Goal: Register for event/course

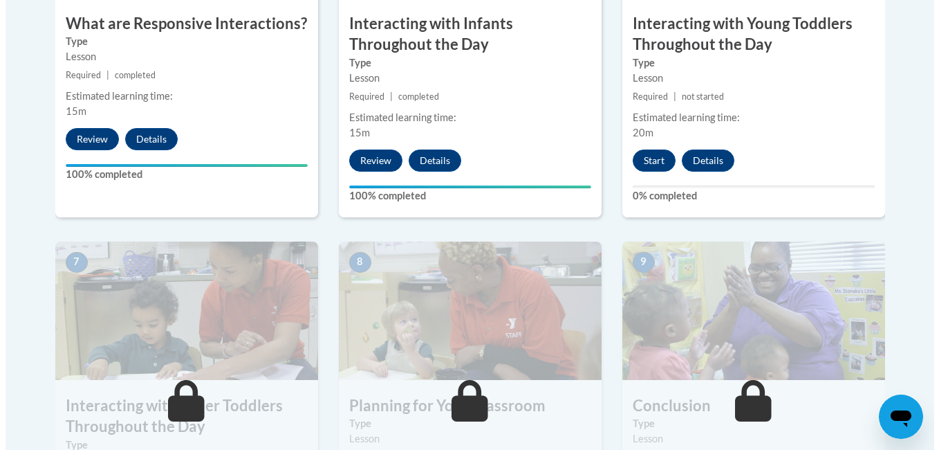
scroll to position [1040, 0]
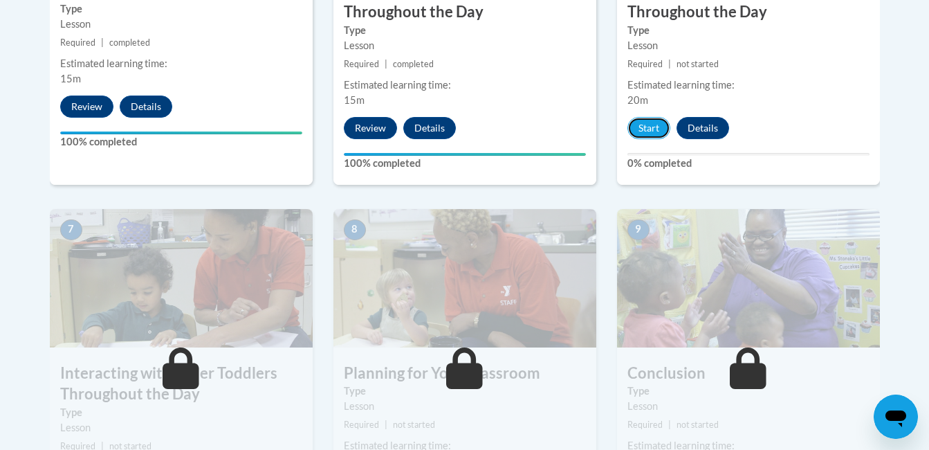
drag, startPoint x: 654, startPoint y: 100, endPoint x: 632, endPoint y: 169, distance: 72.4
click at [632, 169] on div "6 Interacting with Young Toddlers Throughout the Day Type Lesson Required | not…" at bounding box center [749, 18] width 284 height 382
click at [645, 117] on button "Start" at bounding box center [648, 128] width 43 height 22
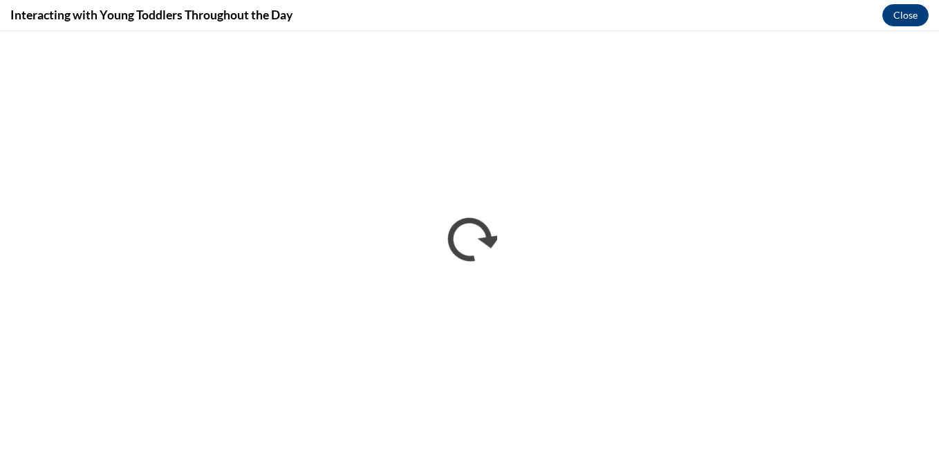
scroll to position [0, 0]
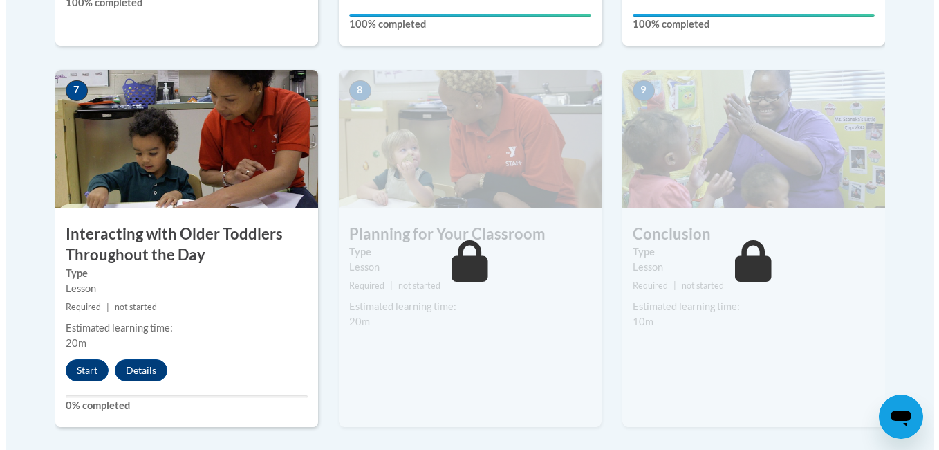
scroll to position [1164, 0]
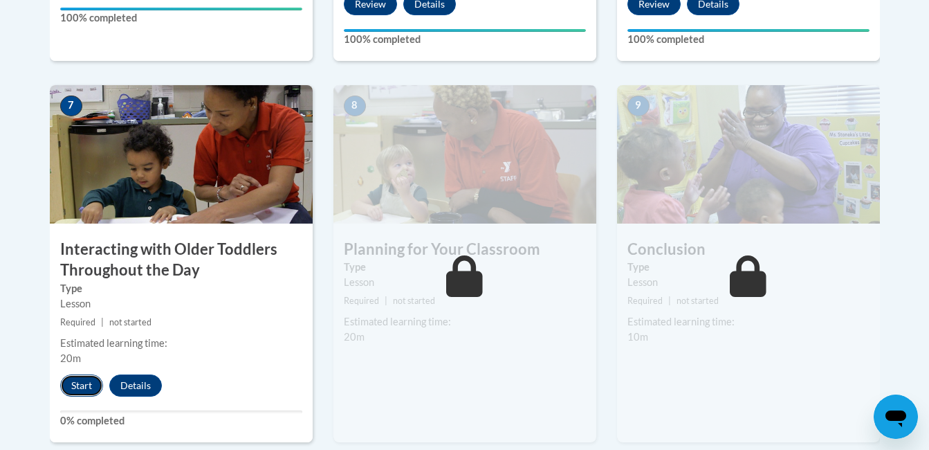
click at [73, 374] on button "Start" at bounding box center [81, 385] width 43 height 22
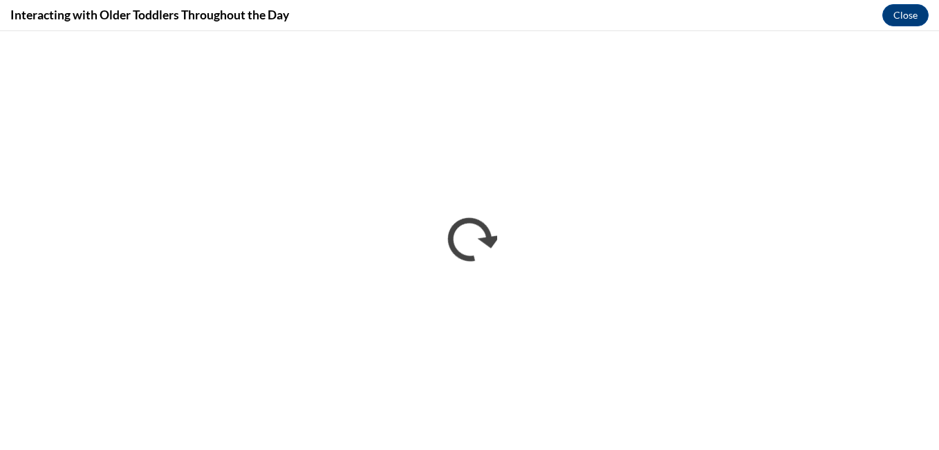
scroll to position [0, 0]
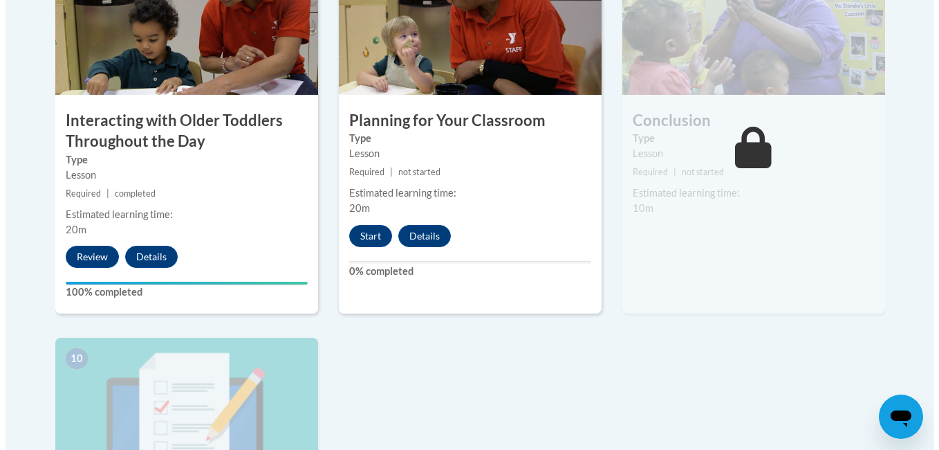
scroll to position [1230, 0]
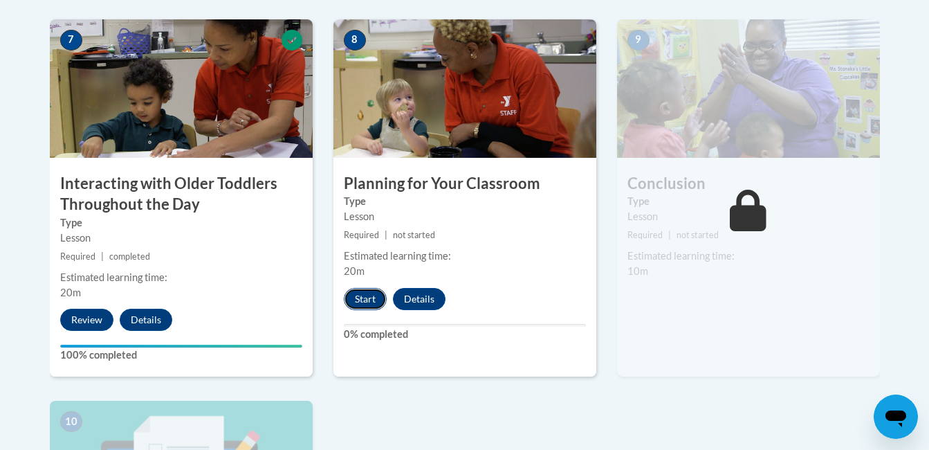
click at [365, 288] on button "Start" at bounding box center [365, 299] width 43 height 22
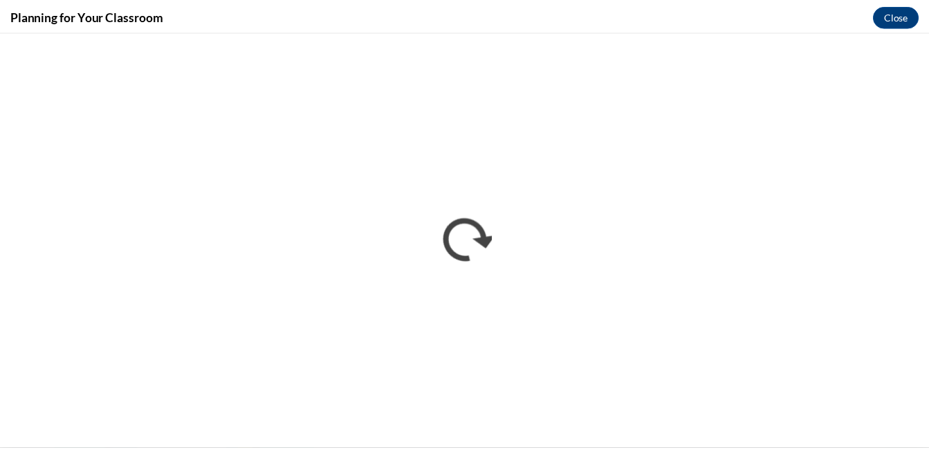
scroll to position [0, 0]
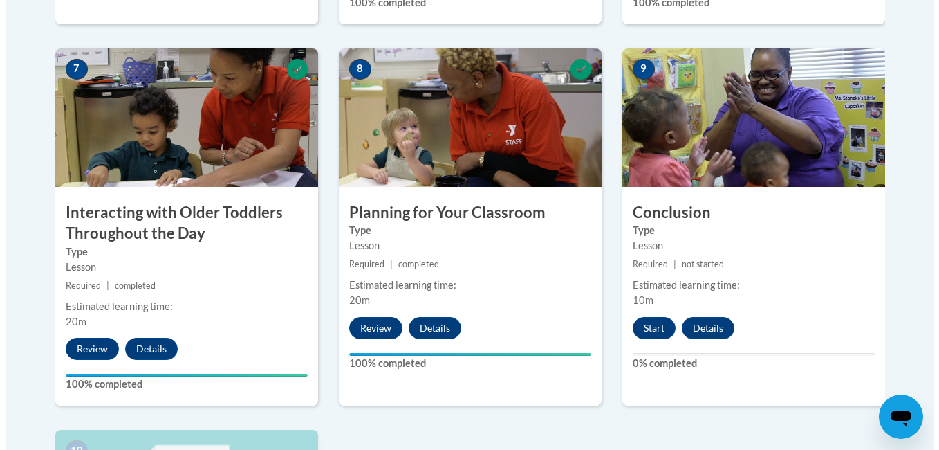
scroll to position [1204, 0]
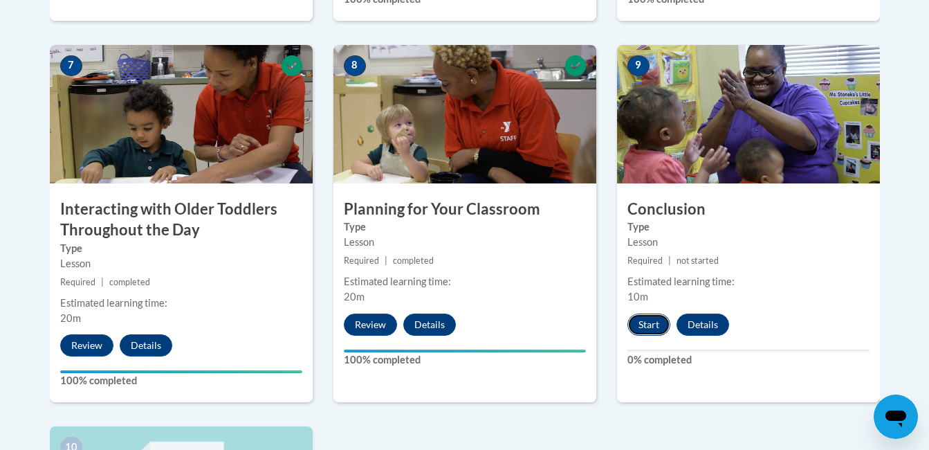
click at [643, 313] on button "Start" at bounding box center [648, 324] width 43 height 22
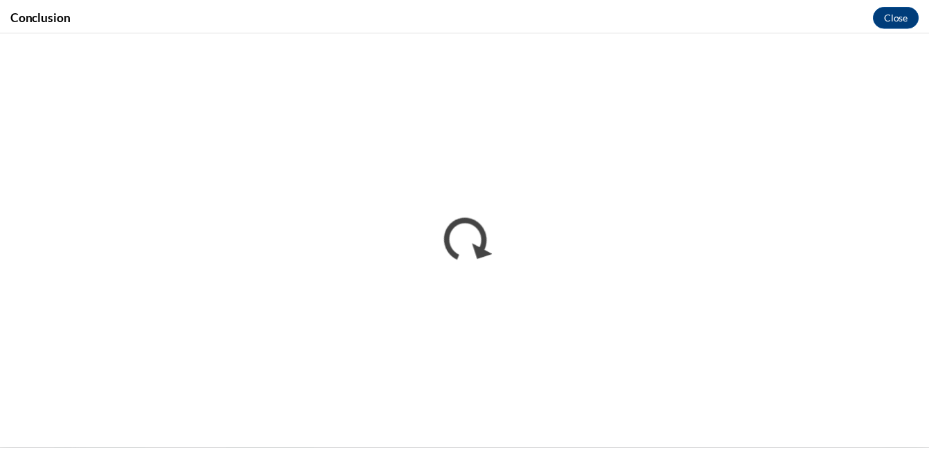
scroll to position [0, 0]
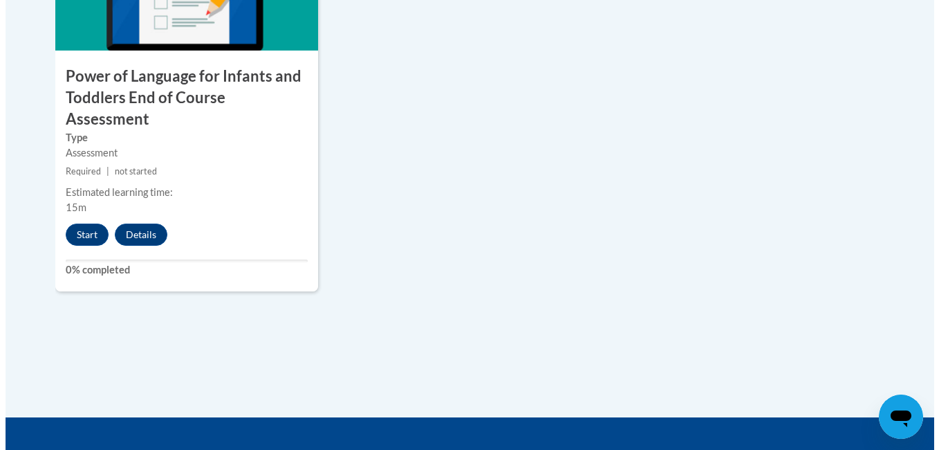
scroll to position [1729, 0]
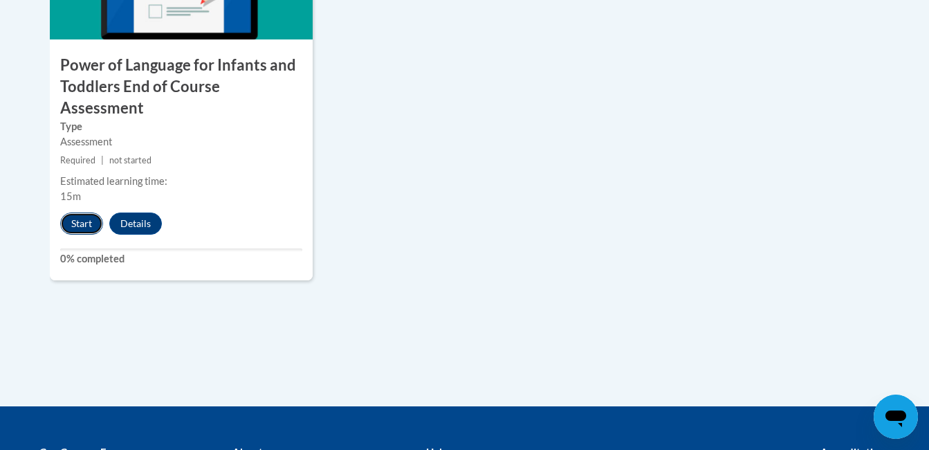
click at [74, 212] on button "Start" at bounding box center [81, 223] width 43 height 22
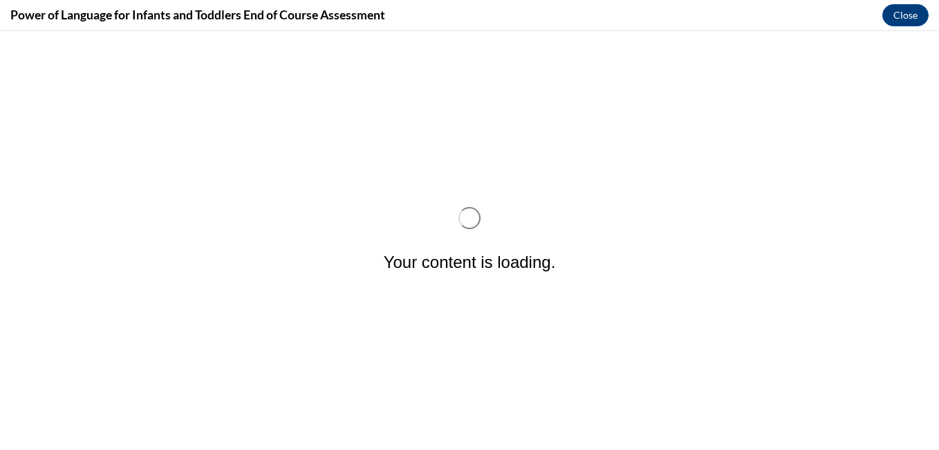
scroll to position [0, 0]
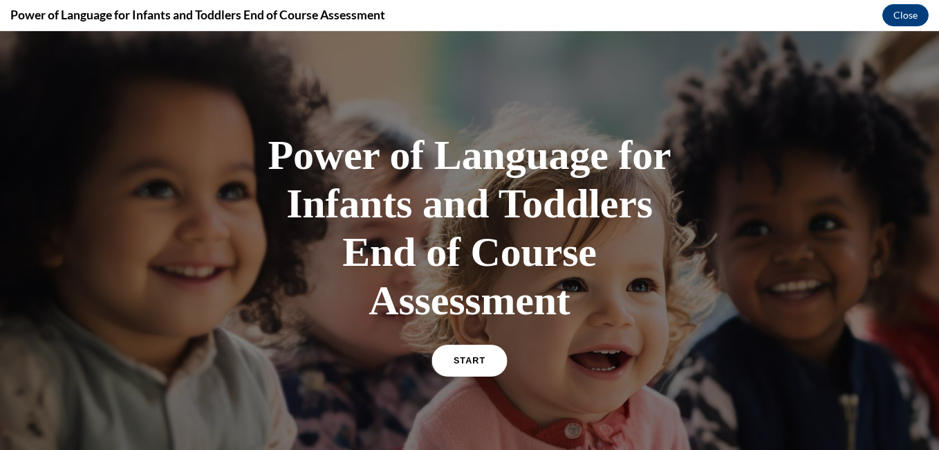
click at [464, 358] on span "START" at bounding box center [470, 360] width 32 height 10
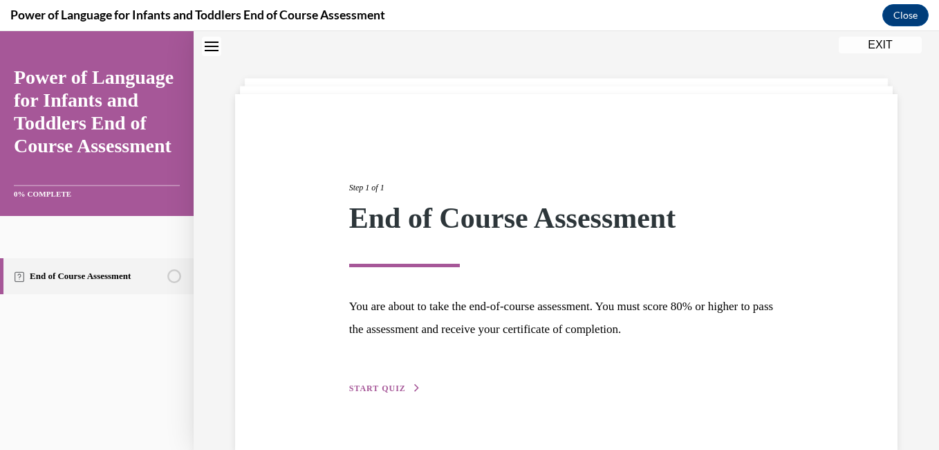
scroll to position [72, 0]
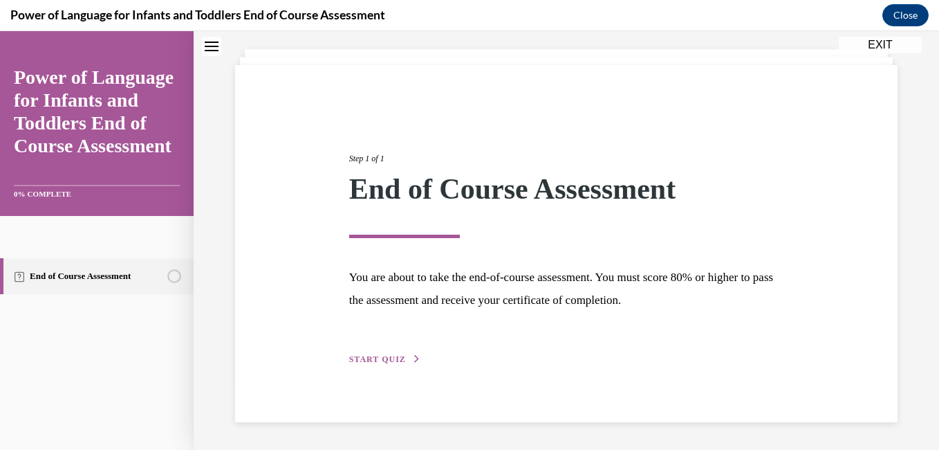
click at [391, 351] on div "Step 1 of 1 End of Course Assessment You are about to take the end-of-course as…" at bounding box center [567, 243] width 456 height 246
click at [391, 356] on span "START QUIZ" at bounding box center [377, 359] width 57 height 10
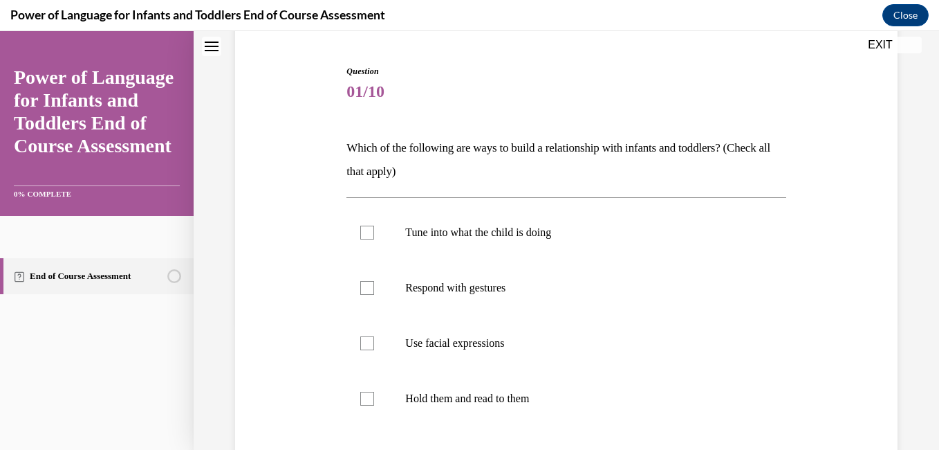
scroll to position [133, 0]
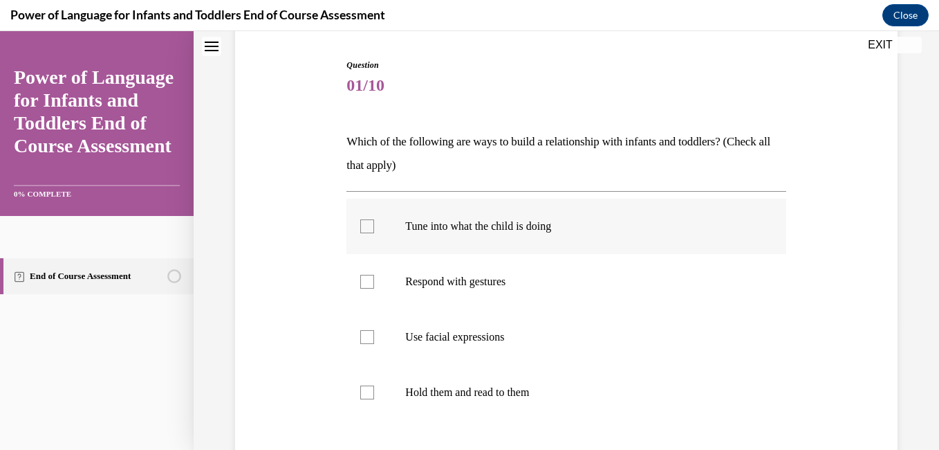
click at [544, 238] on label "Tune into what the child is doing" at bounding box center [565, 225] width 439 height 55
click at [374, 233] on input "Tune into what the child is doing" at bounding box center [367, 226] width 14 height 14
checkbox input "true"
click at [526, 275] on p "Respond with gestures" at bounding box center [578, 282] width 346 height 14
click at [374, 275] on input "Respond with gestures" at bounding box center [367, 282] width 14 height 14
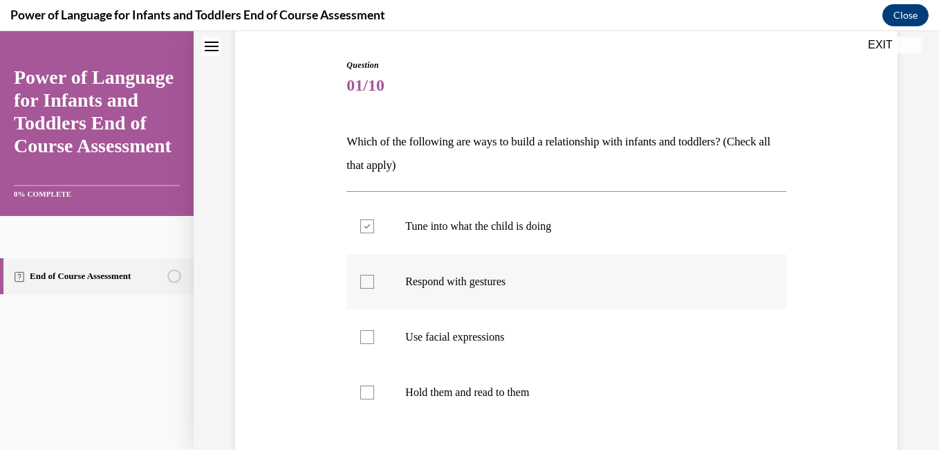
checkbox input "true"
click at [511, 339] on p "Use facial expressions" at bounding box center [578, 337] width 346 height 14
click at [374, 339] on input "Use facial expressions" at bounding box center [367, 337] width 14 height 14
checkbox input "true"
click at [510, 389] on p "Hold them and read to them" at bounding box center [578, 392] width 346 height 14
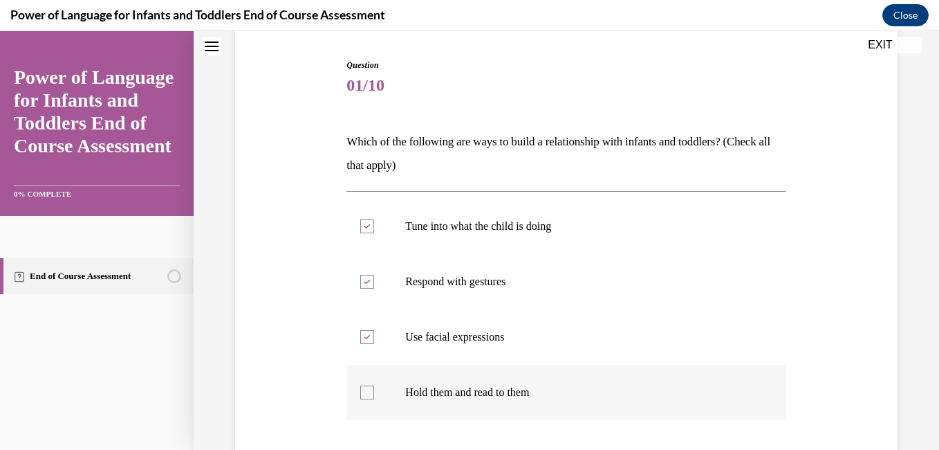
click at [374, 389] on input "Hold them and read to them" at bounding box center [367, 392] width 14 height 14
checkbox input "true"
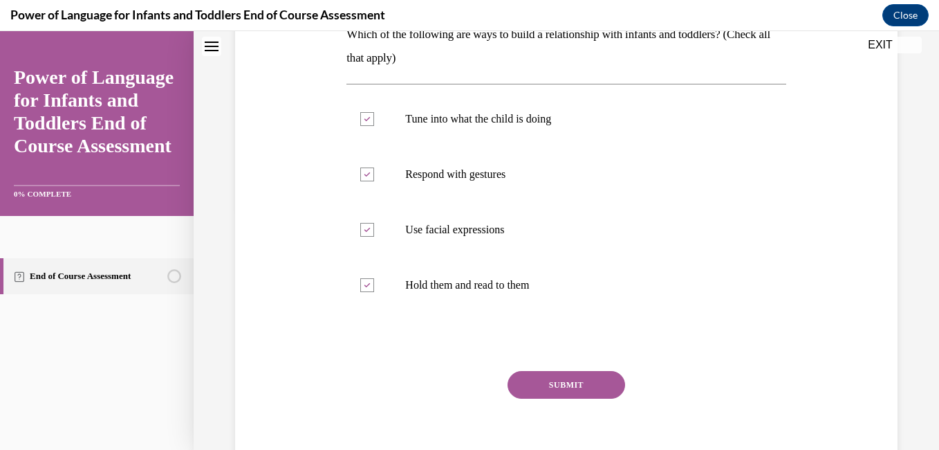
scroll to position [260, 0]
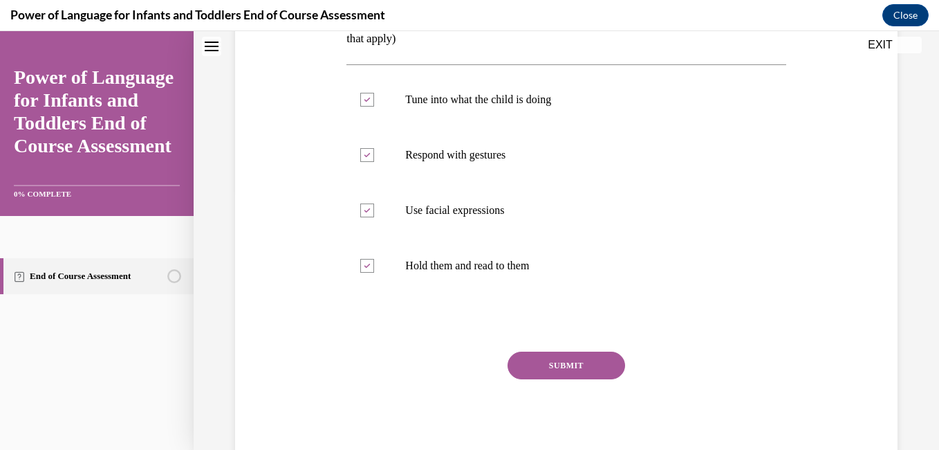
click at [553, 358] on button "SUBMIT" at bounding box center [567, 365] width 118 height 28
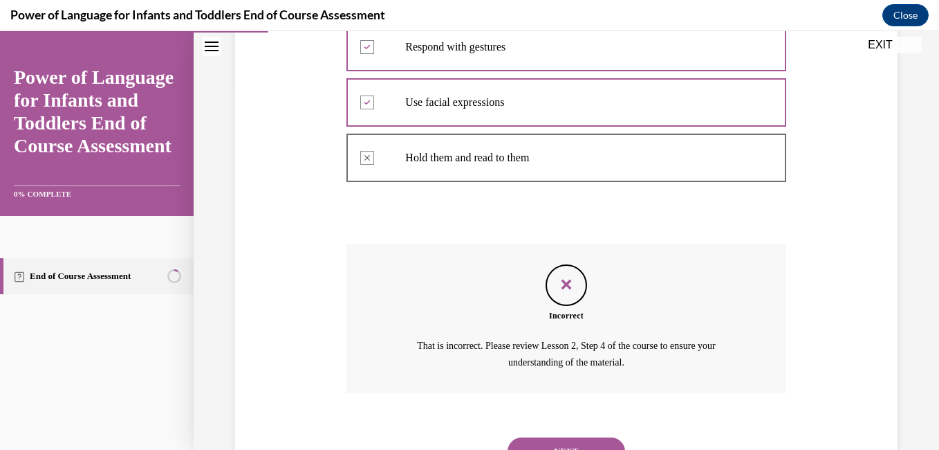
scroll to position [432, 0]
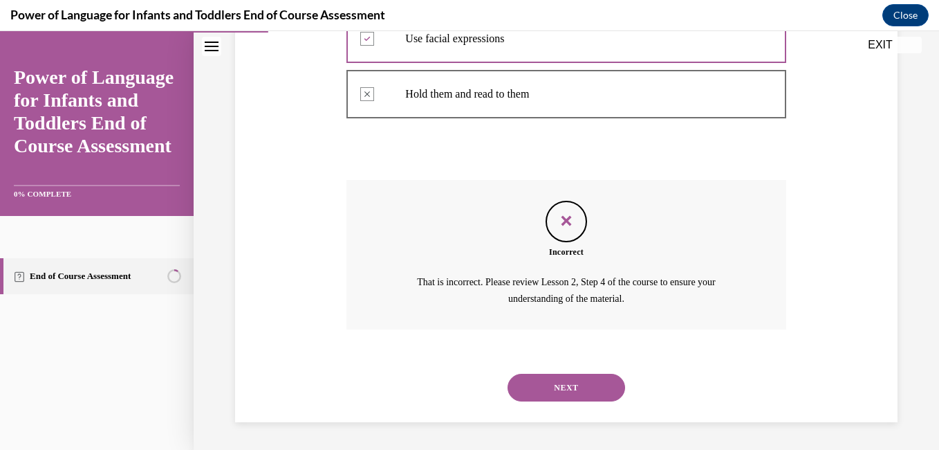
click at [584, 380] on button "NEXT" at bounding box center [567, 387] width 118 height 28
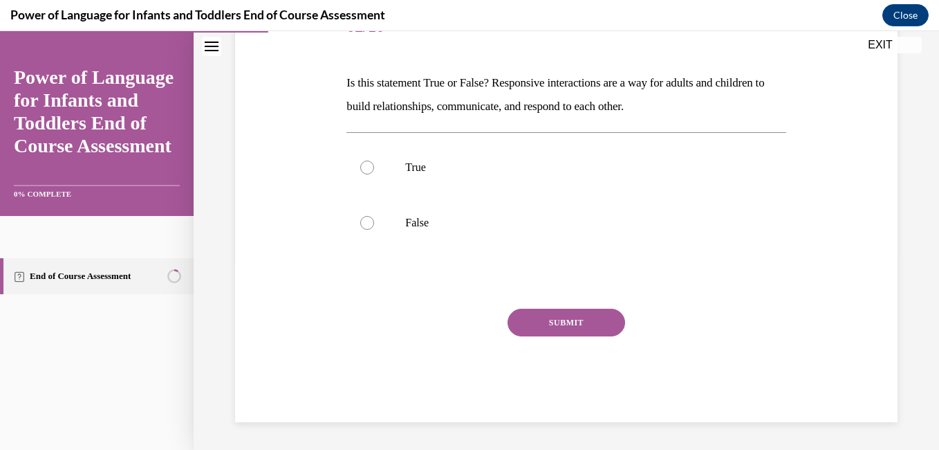
scroll to position [154, 0]
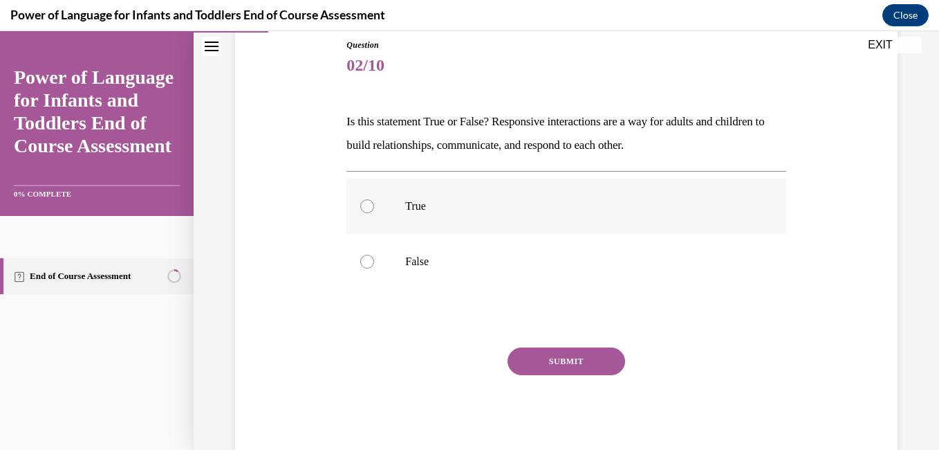
click at [615, 213] on label "True" at bounding box center [565, 205] width 439 height 55
click at [374, 213] on input "True" at bounding box center [367, 206] width 14 height 14
radio input "true"
click at [555, 362] on button "SUBMIT" at bounding box center [567, 361] width 118 height 28
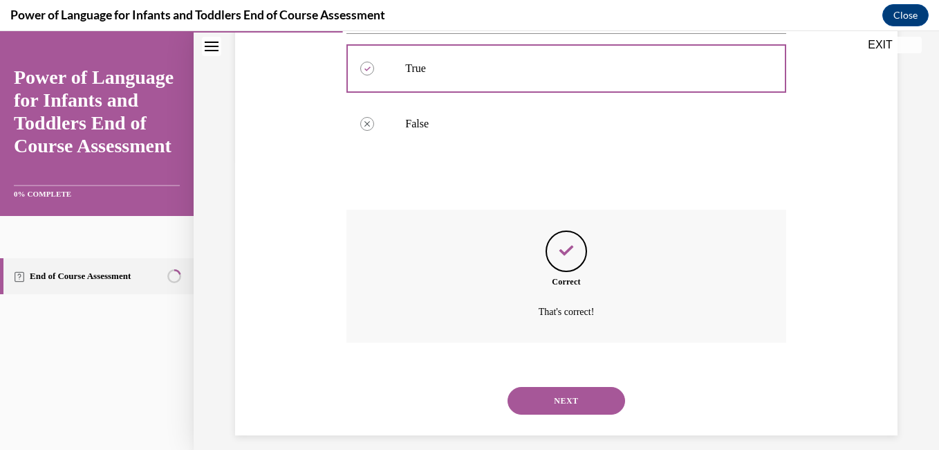
scroll to position [304, 0]
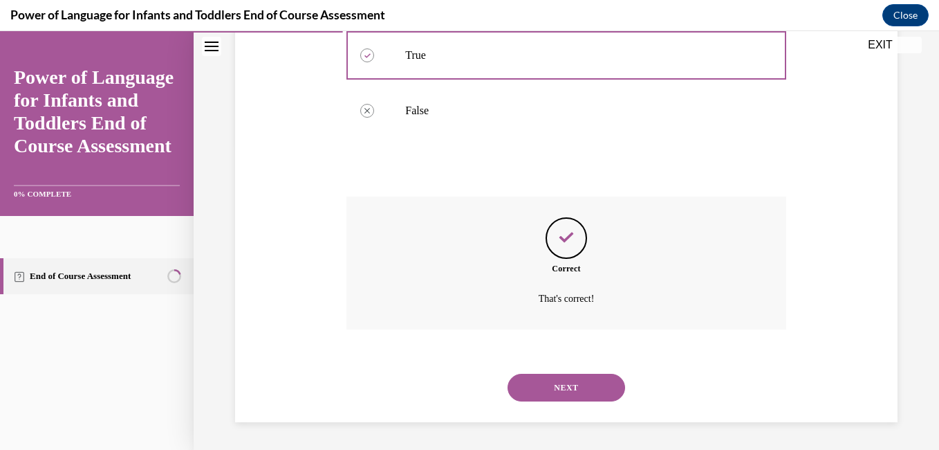
click at [554, 371] on div "NEXT" at bounding box center [565, 387] width 439 height 55
click at [554, 382] on button "NEXT" at bounding box center [567, 387] width 118 height 28
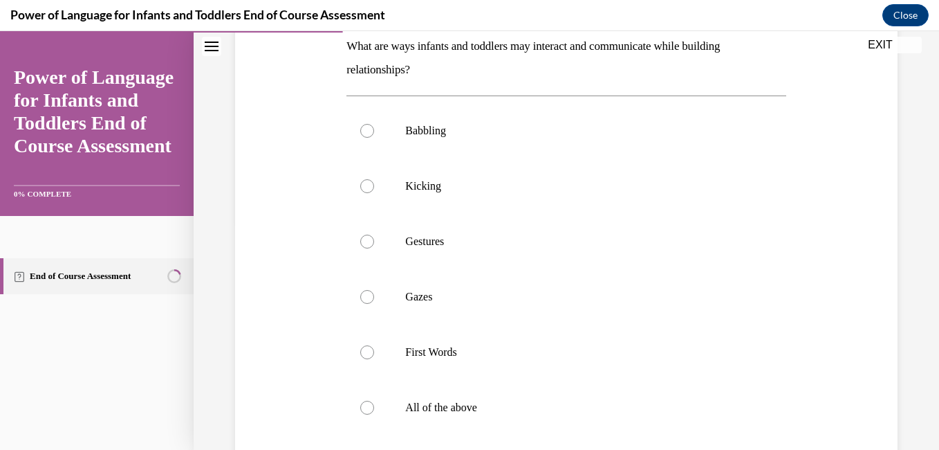
scroll to position [232, 0]
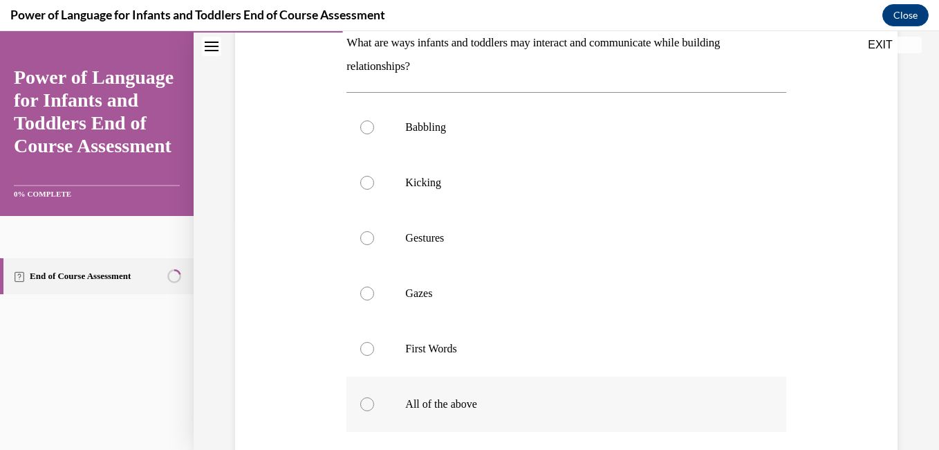
click at [429, 391] on label "All of the above" at bounding box center [565, 403] width 439 height 55
click at [374, 397] on input "All of the above" at bounding box center [367, 404] width 14 height 14
radio input "true"
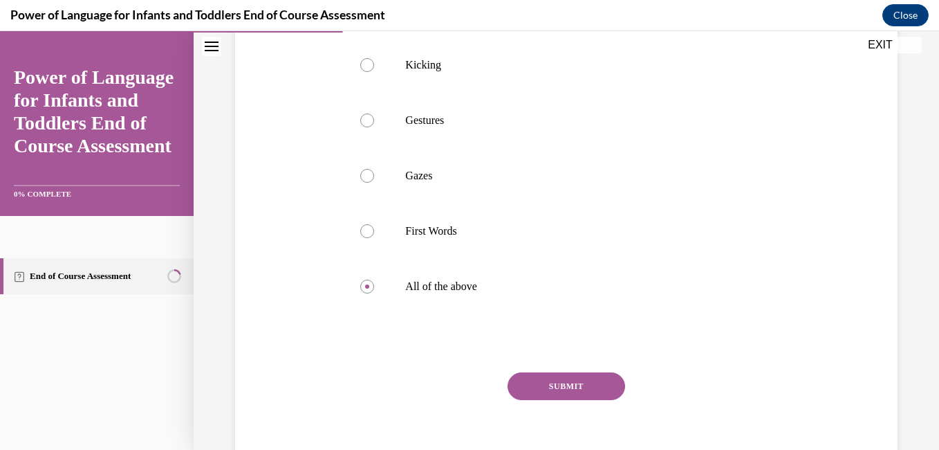
scroll to position [351, 0]
click at [570, 389] on button "SUBMIT" at bounding box center [567, 385] width 118 height 28
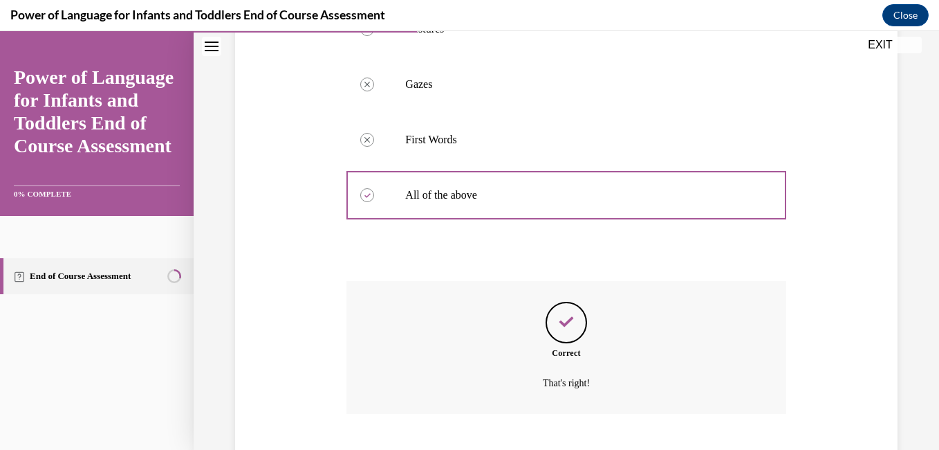
scroll to position [526, 0]
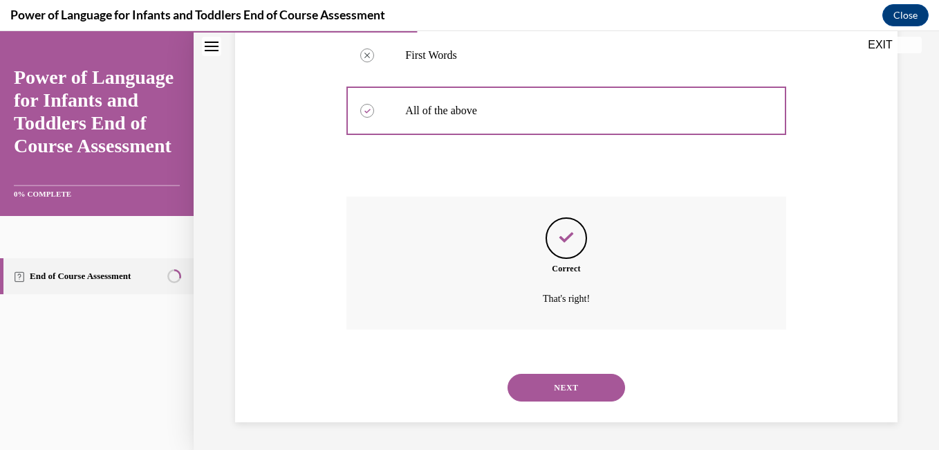
click at [570, 389] on button "NEXT" at bounding box center [567, 387] width 118 height 28
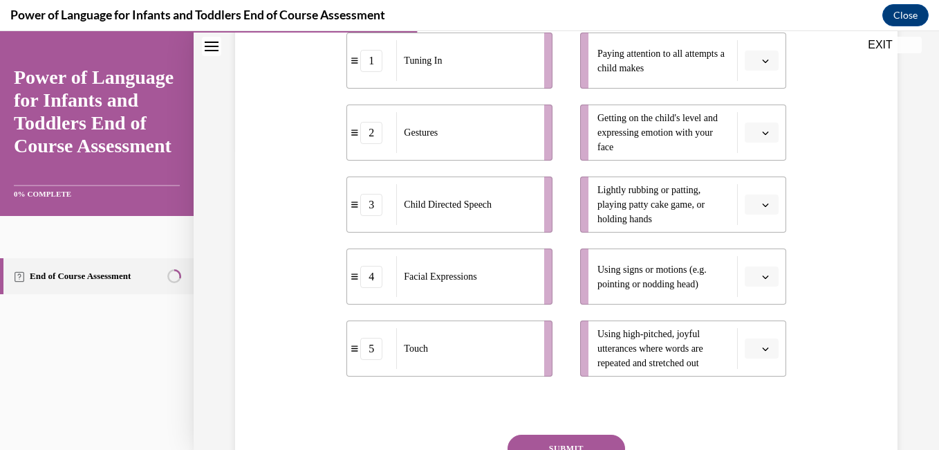
scroll to position [268, 0]
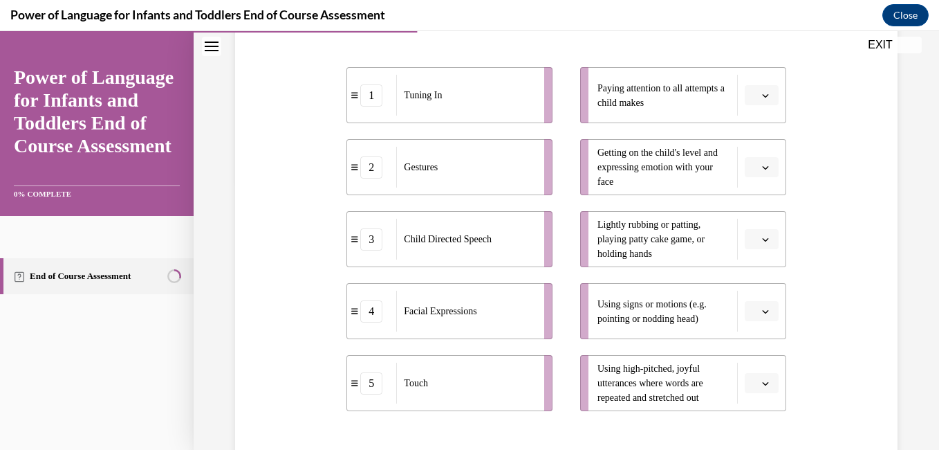
click at [762, 96] on icon "button" at bounding box center [765, 95] width 7 height 7
click at [762, 96] on icon "button" at bounding box center [765, 95] width 7 height 8
click at [752, 389] on button "button" at bounding box center [762, 383] width 34 height 21
click at [743, 291] on div "3" at bounding box center [751, 297] width 35 height 28
click at [762, 311] on icon "button" at bounding box center [765, 311] width 7 height 7
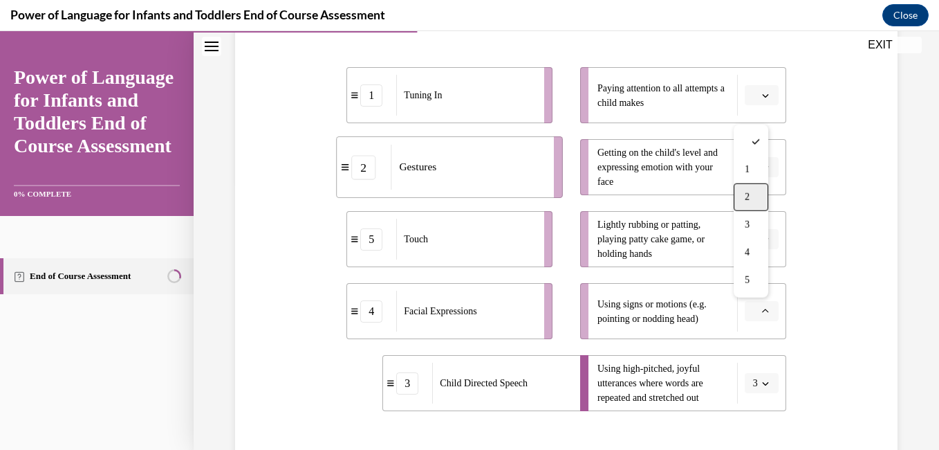
click at [751, 188] on div "2" at bounding box center [751, 197] width 35 height 28
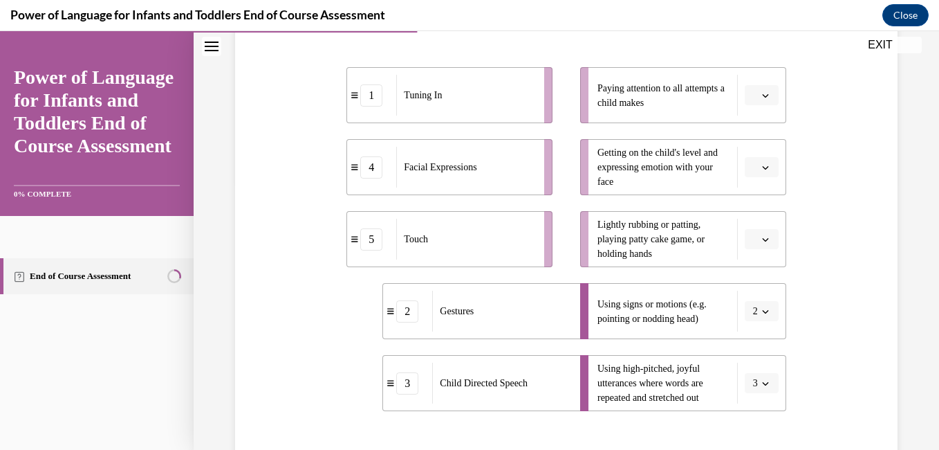
click at [759, 233] on button "button" at bounding box center [762, 239] width 34 height 21
click at [739, 413] on div "5" at bounding box center [751, 408] width 35 height 28
click at [753, 167] on span "Please select an option" at bounding box center [755, 167] width 5 height 14
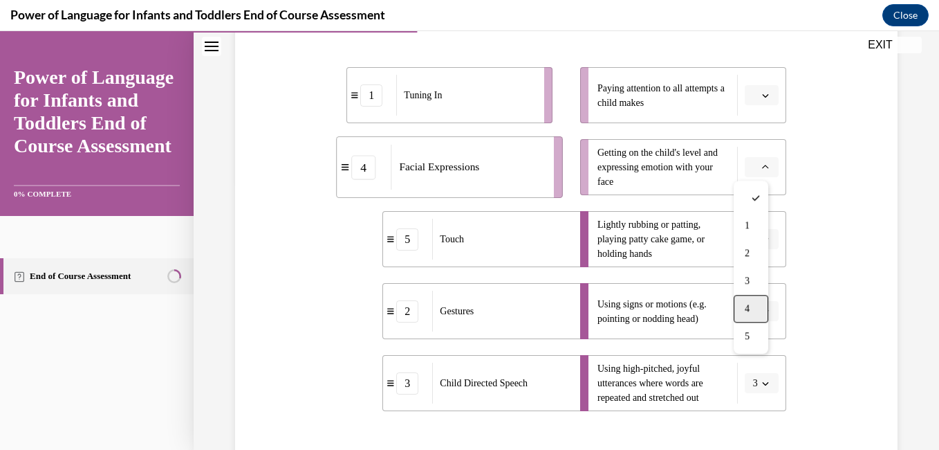
click at [739, 305] on div "4" at bounding box center [751, 309] width 35 height 28
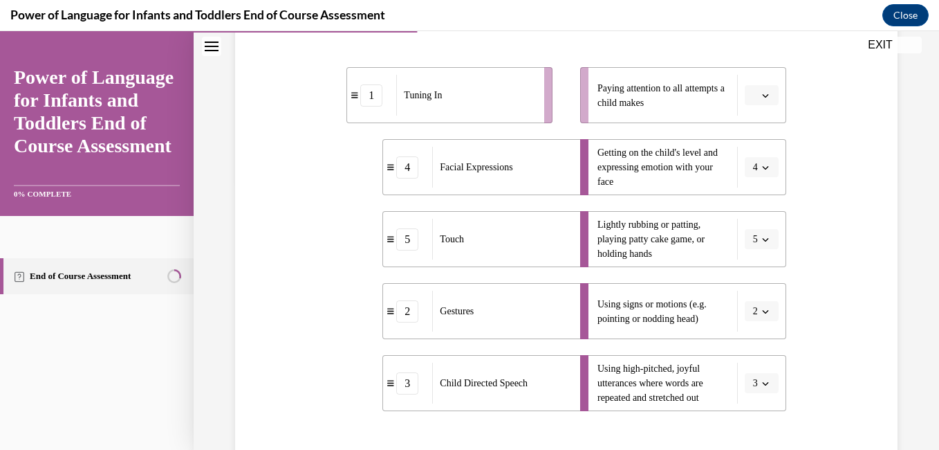
click at [753, 91] on span "Please select an option" at bounding box center [755, 96] width 5 height 14
click at [741, 145] on div "1" at bounding box center [751, 154] width 35 height 28
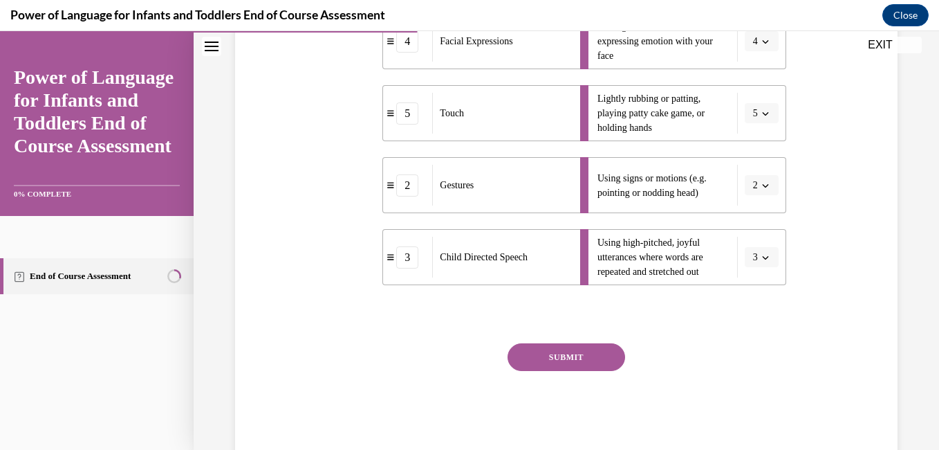
scroll to position [414, 0]
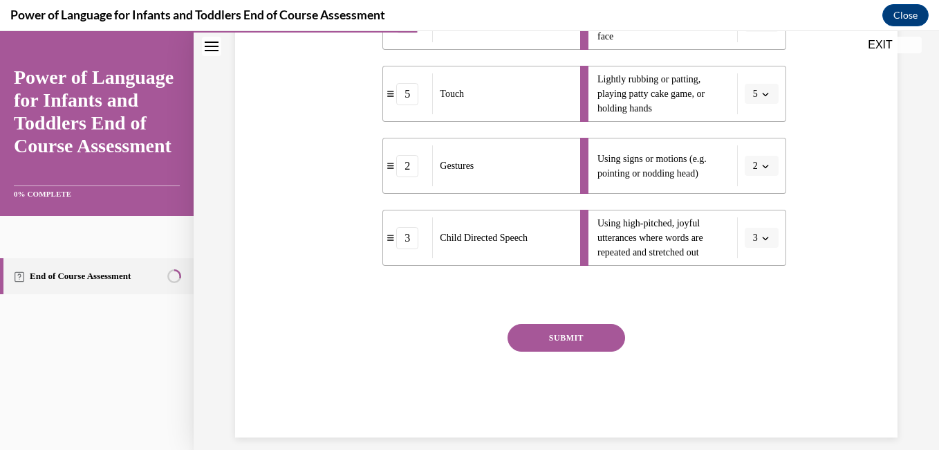
click at [559, 331] on button "SUBMIT" at bounding box center [567, 338] width 118 height 28
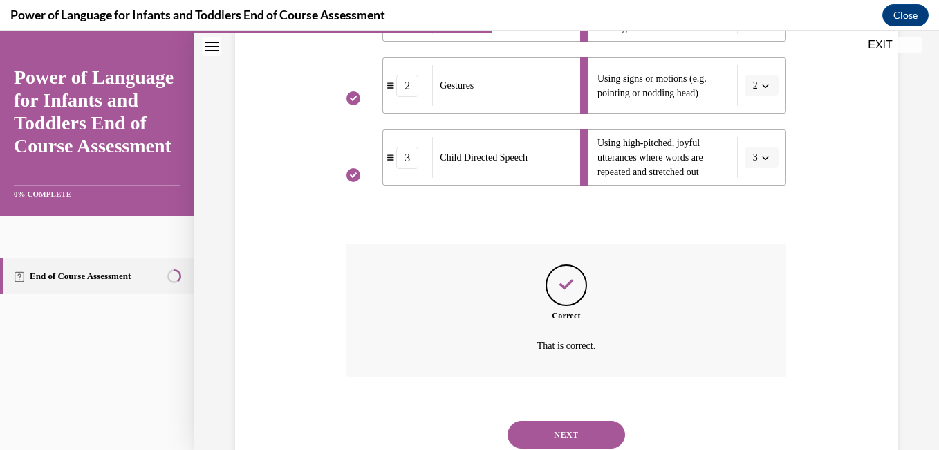
scroll to position [541, 0]
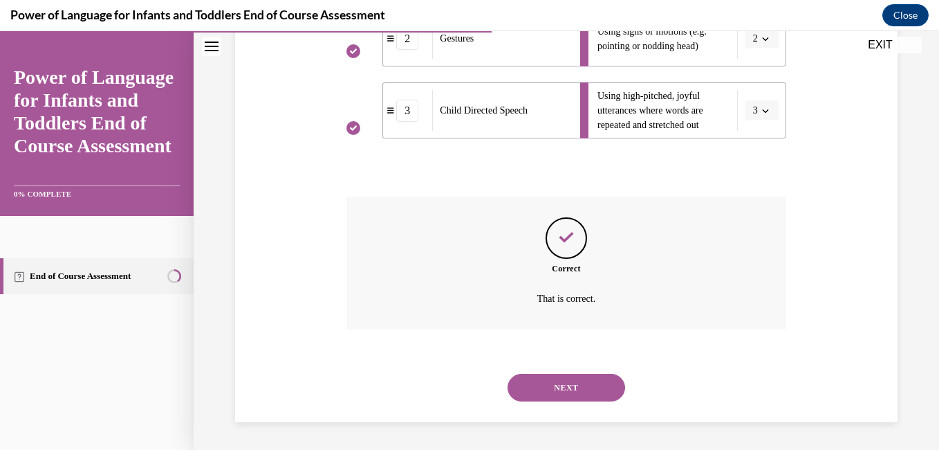
click at [561, 382] on button "NEXT" at bounding box center [567, 387] width 118 height 28
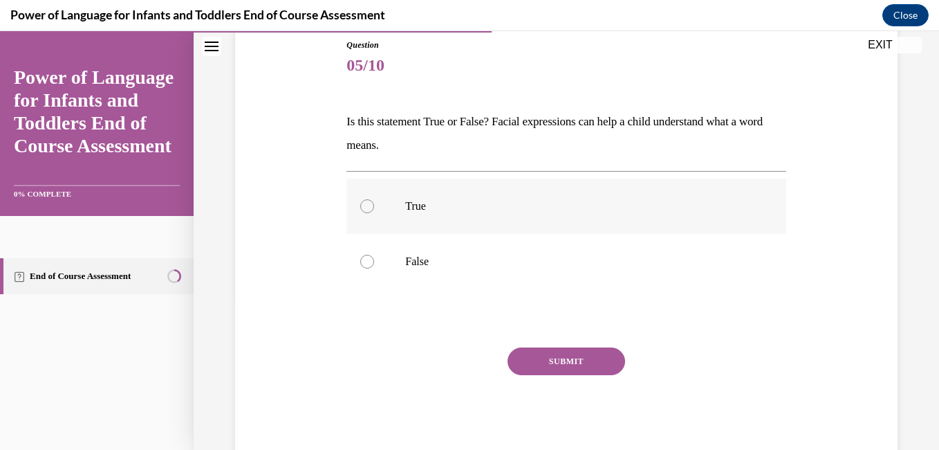
click at [435, 223] on label "True" at bounding box center [565, 205] width 439 height 55
click at [374, 213] on input "True" at bounding box center [367, 206] width 14 height 14
radio input "true"
click at [544, 371] on button "SUBMIT" at bounding box center [567, 361] width 118 height 28
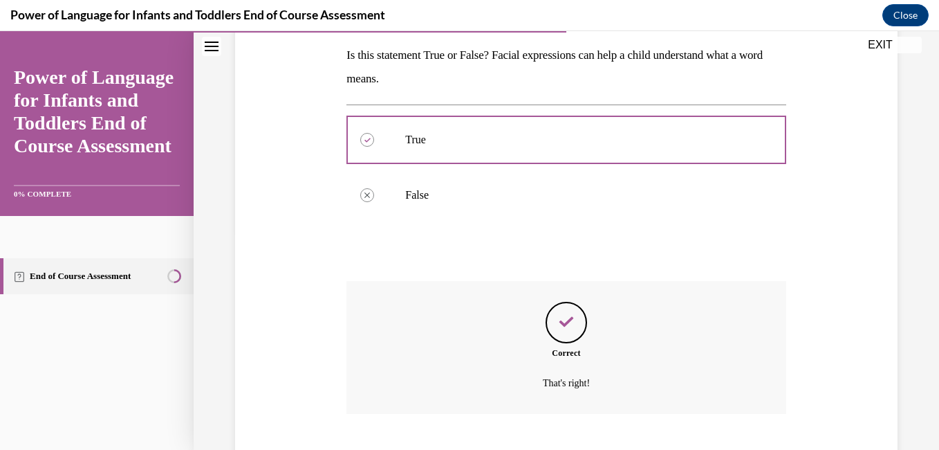
scroll to position [304, 0]
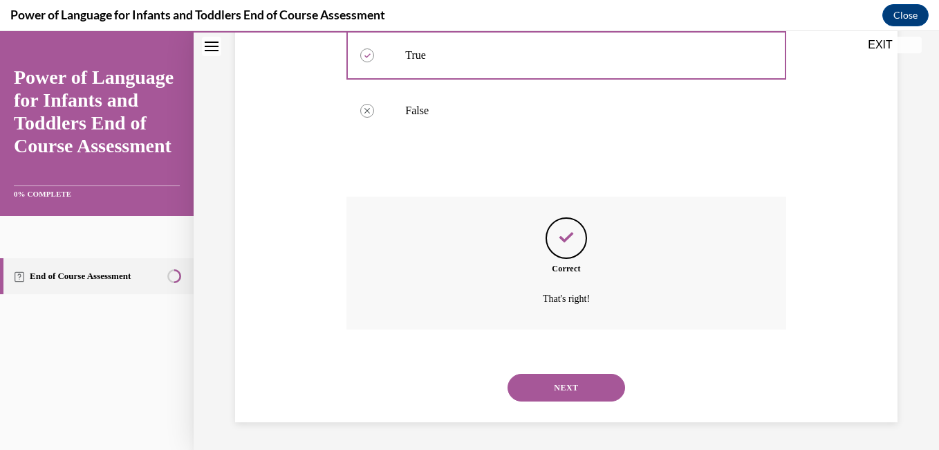
click at [592, 380] on button "NEXT" at bounding box center [567, 387] width 118 height 28
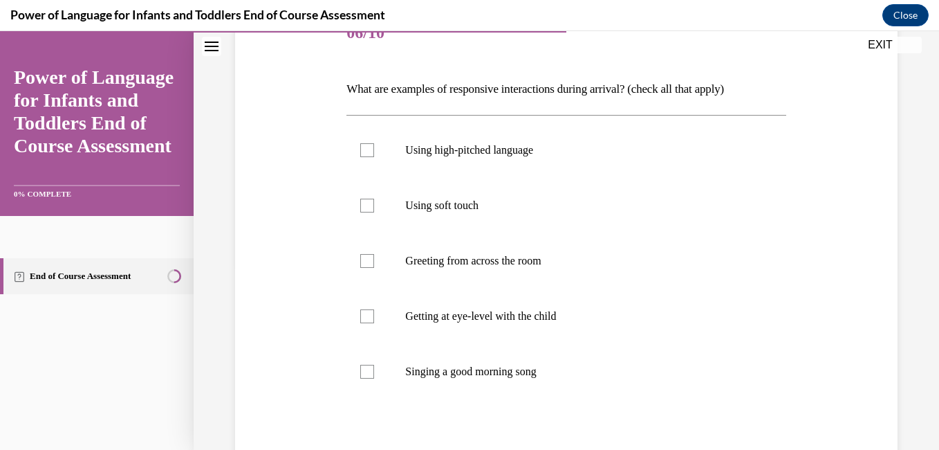
scroll to position [192, 0]
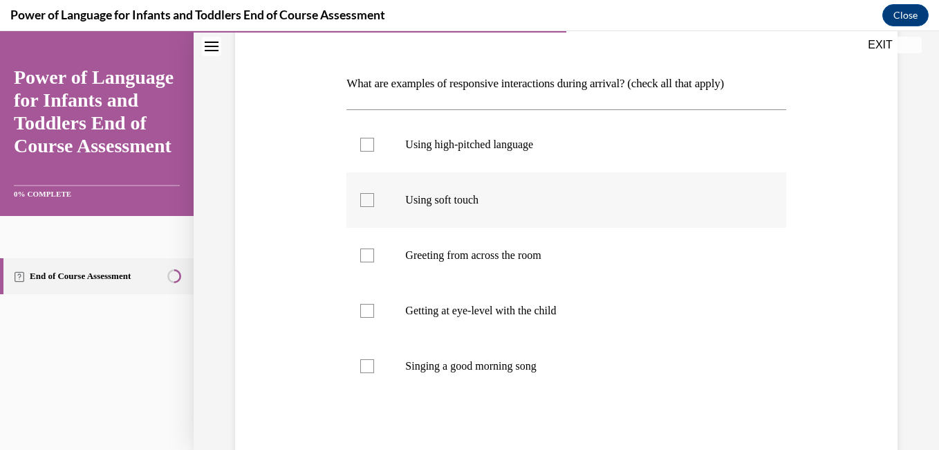
click at [473, 207] on label "Using soft touch" at bounding box center [565, 199] width 439 height 55
click at [374, 207] on input "Using soft touch" at bounding box center [367, 200] width 14 height 14
checkbox input "true"
click at [509, 317] on p "Getting at eye-level with the child" at bounding box center [578, 311] width 346 height 14
click at [374, 317] on input "Getting at eye-level with the child" at bounding box center [367, 311] width 14 height 14
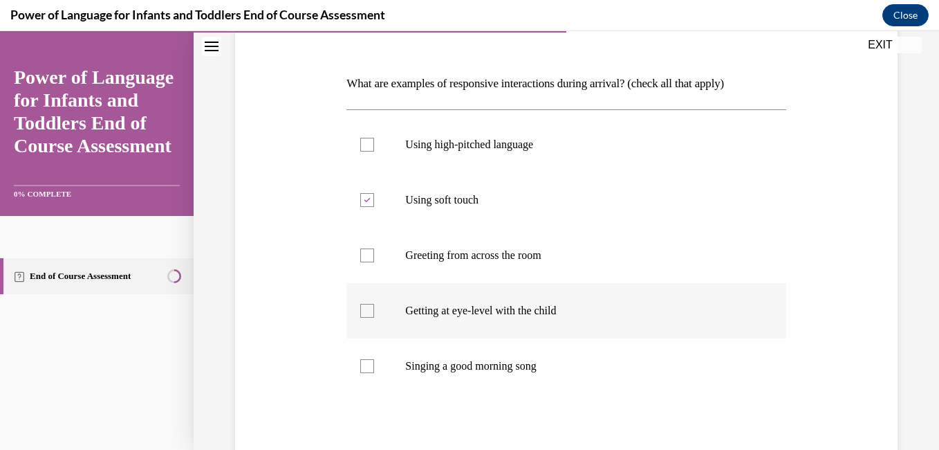
checkbox input "true"
click at [516, 351] on label "Singing a good morning song" at bounding box center [565, 365] width 439 height 55
click at [374, 359] on input "Singing a good morning song" at bounding box center [367, 366] width 14 height 14
checkbox input "true"
click at [685, 165] on label "Using high-pitched language" at bounding box center [565, 144] width 439 height 55
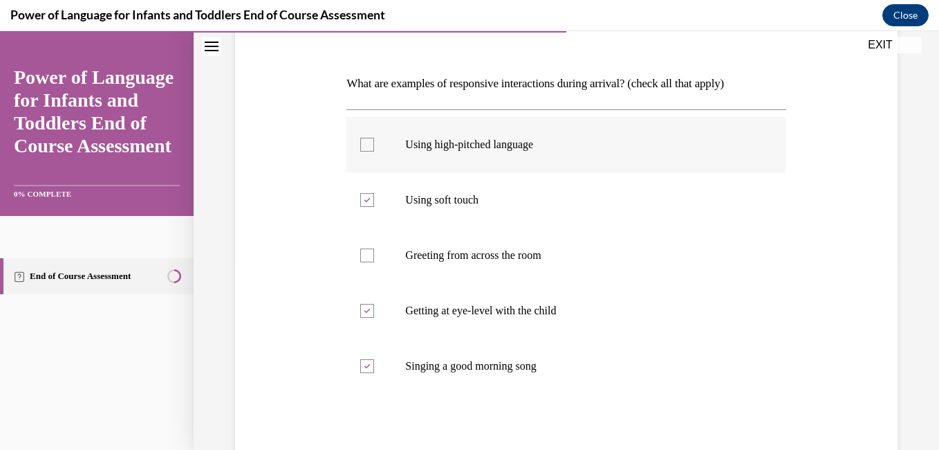
click at [374, 151] on input "Using high-pitched language" at bounding box center [367, 145] width 14 height 14
checkbox input "true"
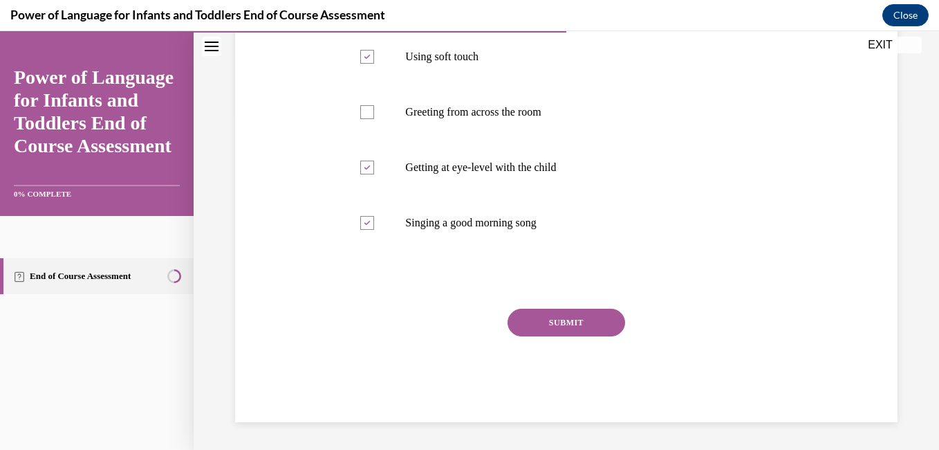
click at [588, 317] on button "SUBMIT" at bounding box center [567, 322] width 118 height 28
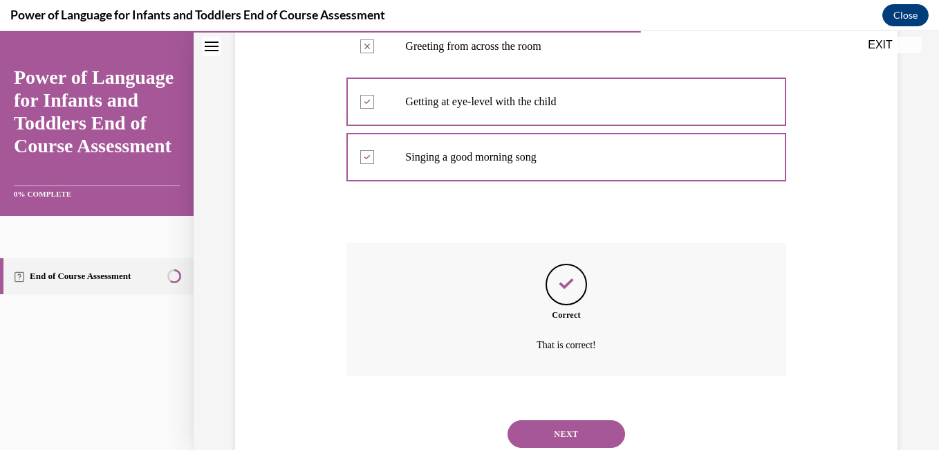
scroll to position [447, 0]
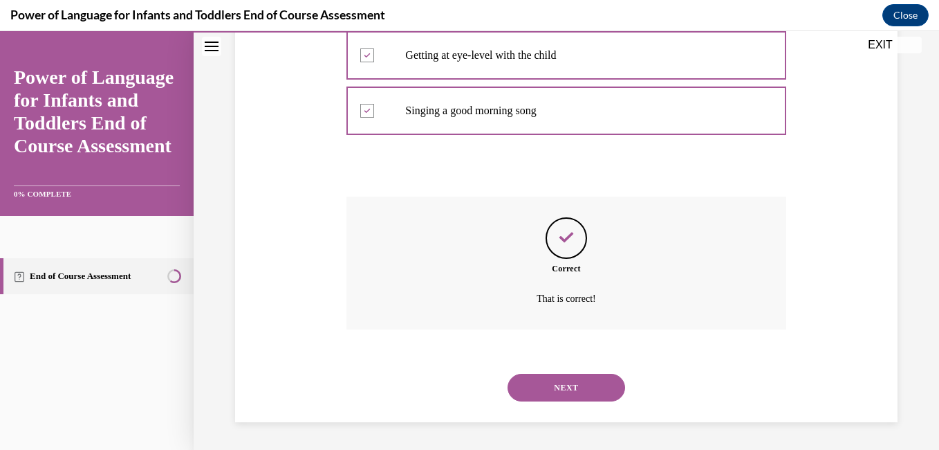
click at [570, 383] on button "NEXT" at bounding box center [567, 387] width 118 height 28
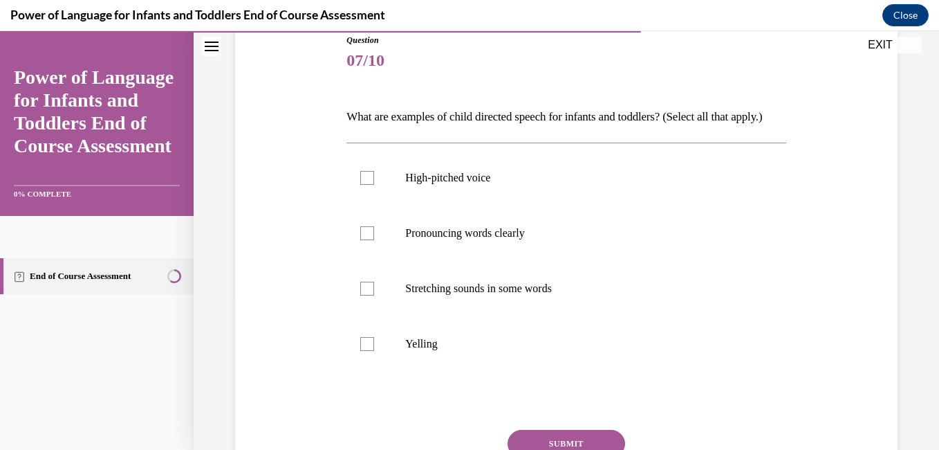
scroll to position [164, 0]
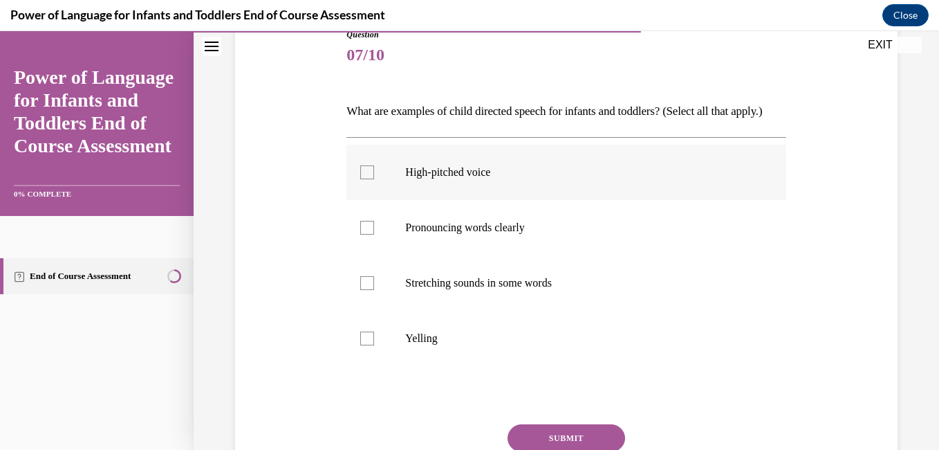
click at [512, 200] on label "High-pitched voice" at bounding box center [565, 172] width 439 height 55
click at [374, 179] on input "High-pitched voice" at bounding box center [367, 172] width 14 height 14
checkbox input "true"
click at [516, 234] on p "Pronouncing words clearly" at bounding box center [578, 228] width 346 height 14
click at [374, 234] on input "Pronouncing words clearly" at bounding box center [367, 228] width 14 height 14
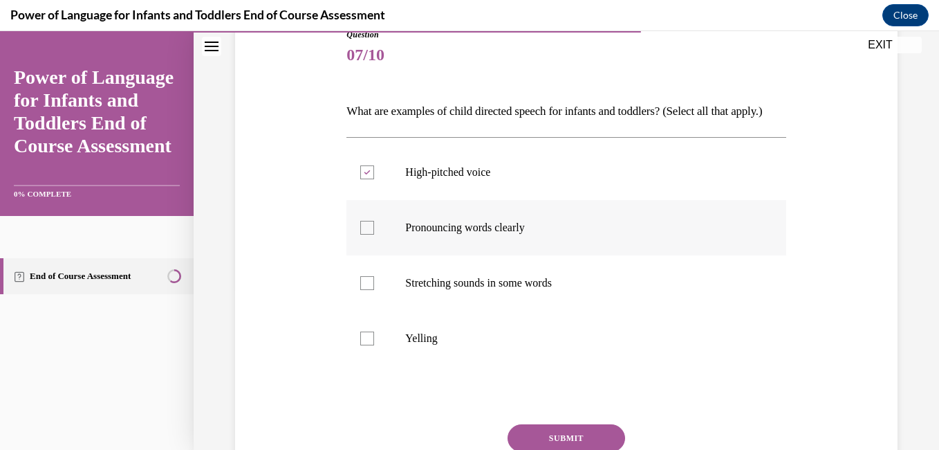
checkbox input "true"
click at [525, 290] on label "Stretching sounds in some words" at bounding box center [565, 282] width 439 height 55
click at [374, 290] on input "Stretching sounds in some words" at bounding box center [367, 283] width 14 height 14
checkbox input "true"
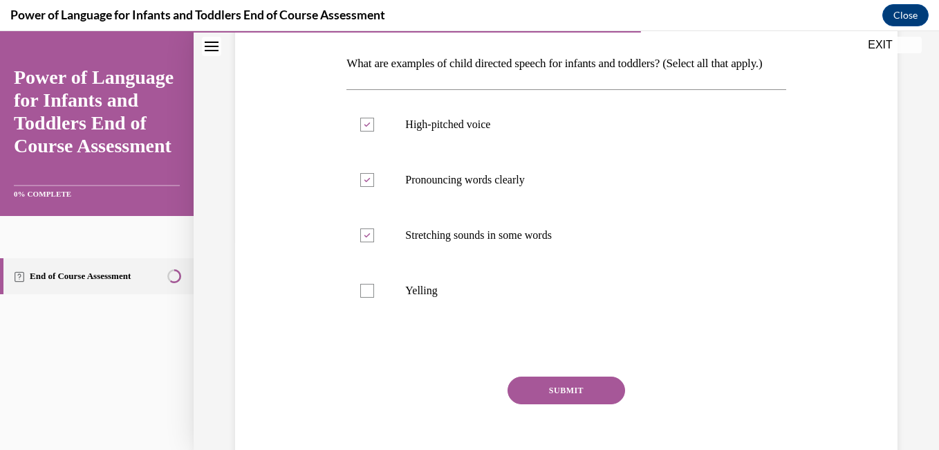
scroll to position [243, 0]
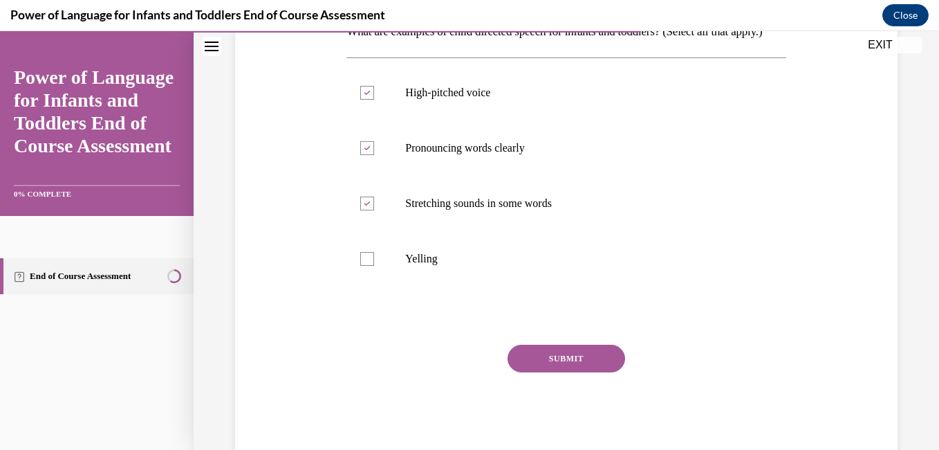
click at [536, 366] on div "Question 07/10 What are examples of child directed speech for infants and toddl…" at bounding box center [565, 203] width 439 height 509
click at [537, 371] on button "SUBMIT" at bounding box center [567, 358] width 118 height 28
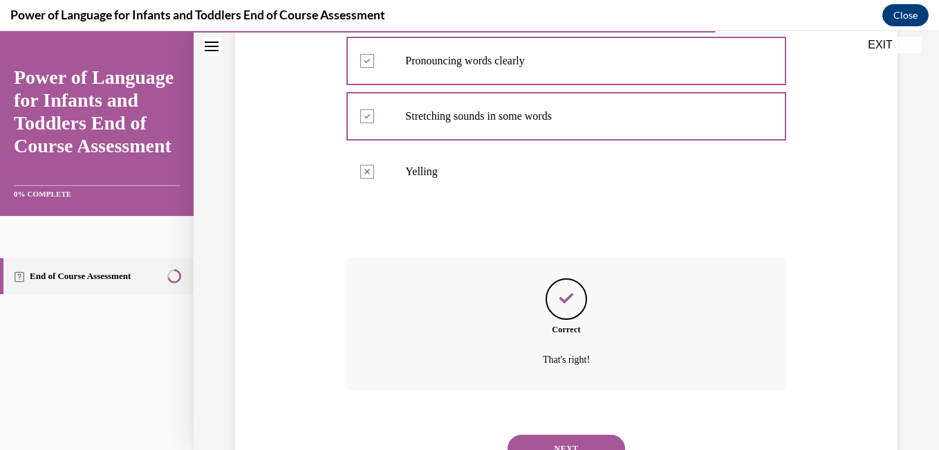
scroll to position [415, 0]
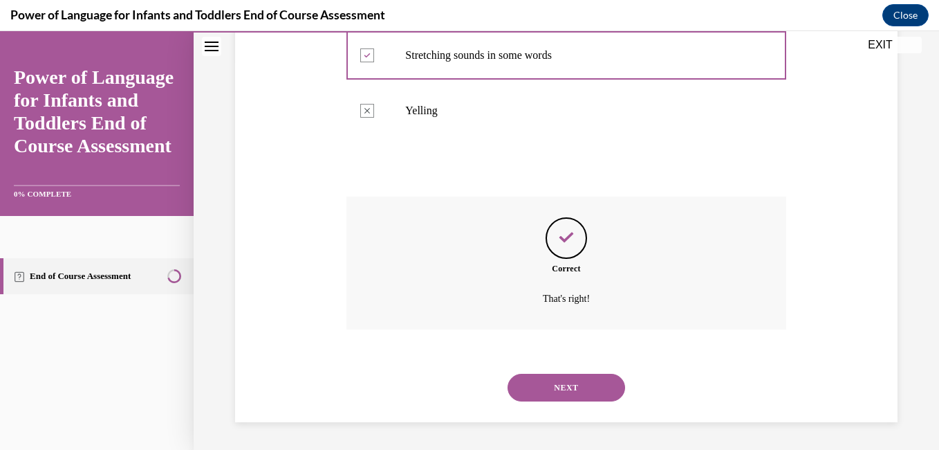
click at [588, 388] on button "NEXT" at bounding box center [567, 387] width 118 height 28
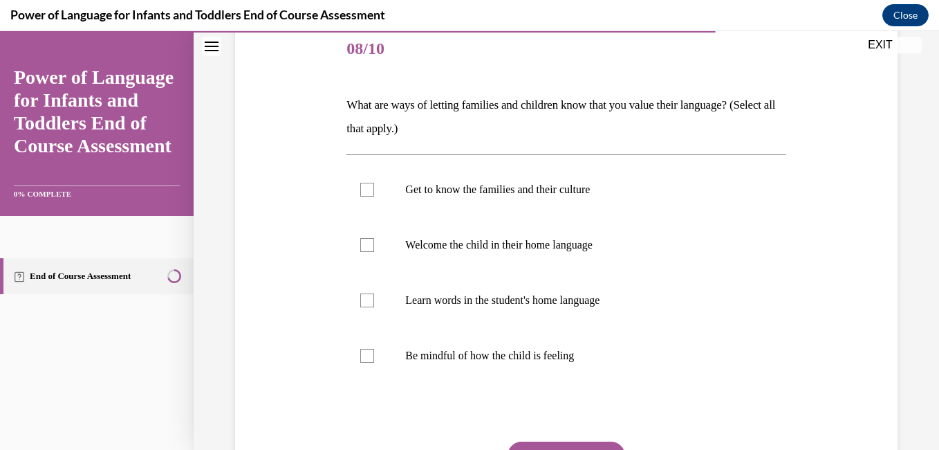
scroll to position [191, 0]
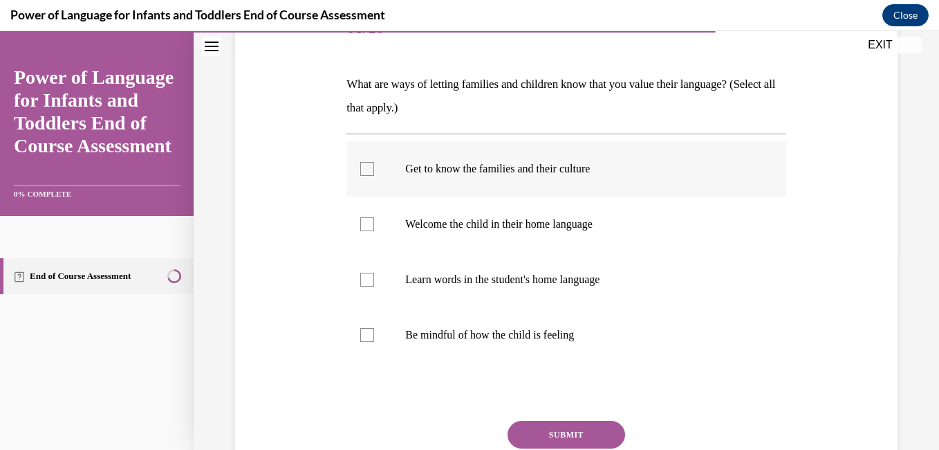
click at [538, 155] on label "Get to know the families and their culture" at bounding box center [565, 168] width 439 height 55
click at [374, 162] on input "Get to know the families and their culture" at bounding box center [367, 169] width 14 height 14
checkbox input "true"
click at [537, 221] on p "Welcome the child in their home language" at bounding box center [578, 224] width 346 height 14
click at [374, 221] on input "Welcome the child in their home language" at bounding box center [367, 224] width 14 height 14
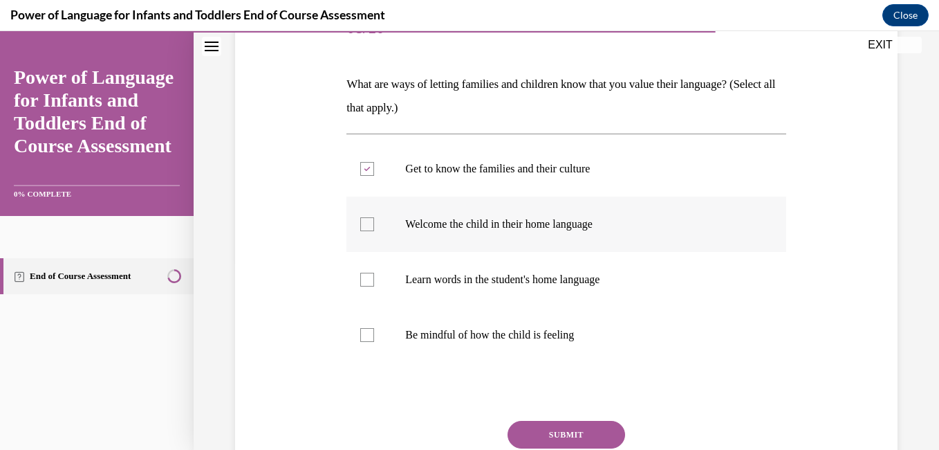
checkbox input "true"
click at [565, 283] on p "Learn words in the student's home language" at bounding box center [578, 279] width 346 height 14
click at [374, 283] on input "Learn words in the student's home language" at bounding box center [367, 279] width 14 height 14
checkbox input "true"
click at [543, 425] on button "SUBMIT" at bounding box center [567, 434] width 118 height 28
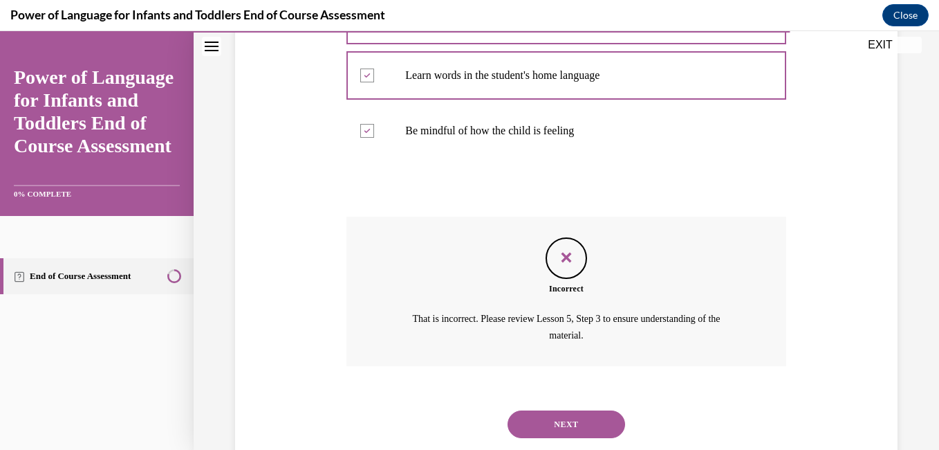
scroll to position [432, 0]
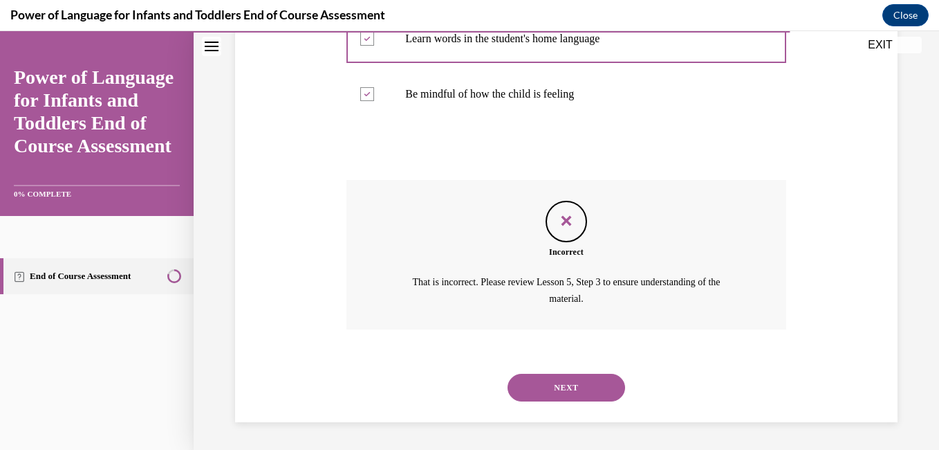
click at [575, 394] on button "NEXT" at bounding box center [567, 387] width 118 height 28
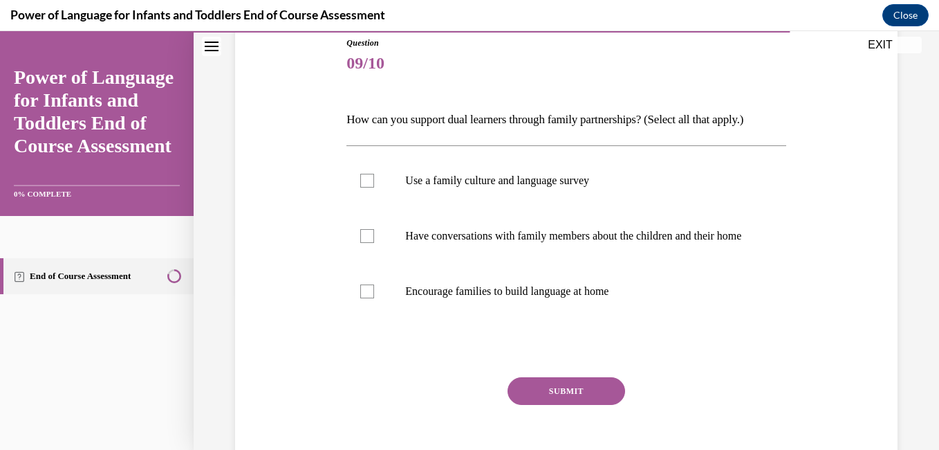
scroll to position [157, 0]
click at [537, 160] on label "Use a family culture and language survey" at bounding box center [565, 178] width 439 height 55
click at [374, 172] on input "Use a family culture and language survey" at bounding box center [367, 179] width 14 height 14
checkbox input "true"
click at [584, 262] on label "Have conversations with family members about the children and their home" at bounding box center [565, 234] width 439 height 55
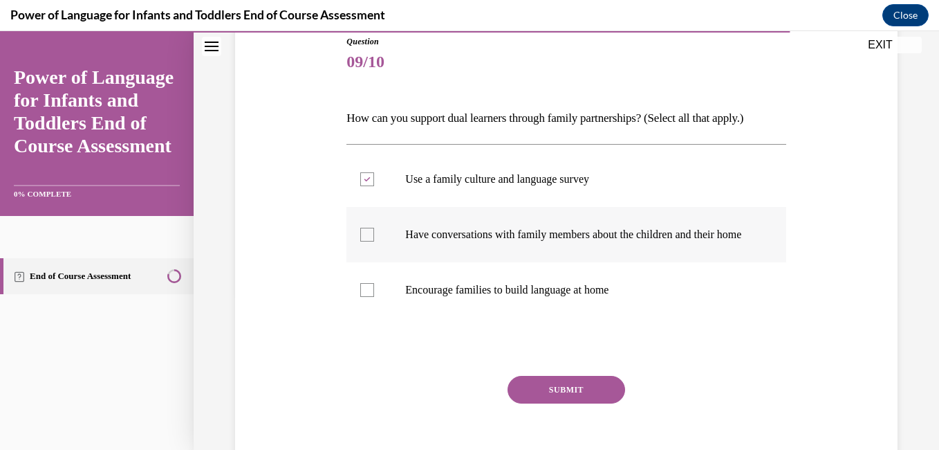
click at [374, 241] on input "Have conversations with family members about the children and their home" at bounding box center [367, 235] width 14 height 14
checkbox input "true"
click at [586, 297] on p "Encourage families to build language at home" at bounding box center [578, 290] width 346 height 14
click at [374, 297] on input "Encourage families to build language at home" at bounding box center [367, 290] width 14 height 14
checkbox input "true"
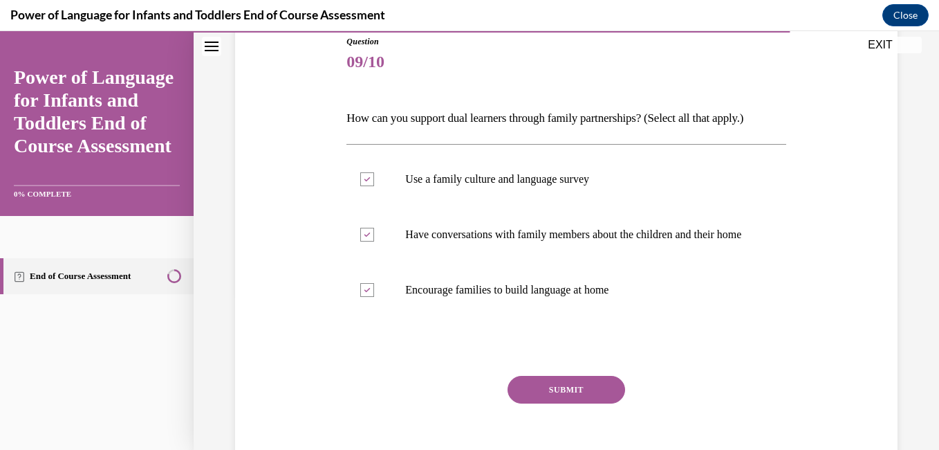
click at [568, 398] on button "SUBMIT" at bounding box center [567, 390] width 118 height 28
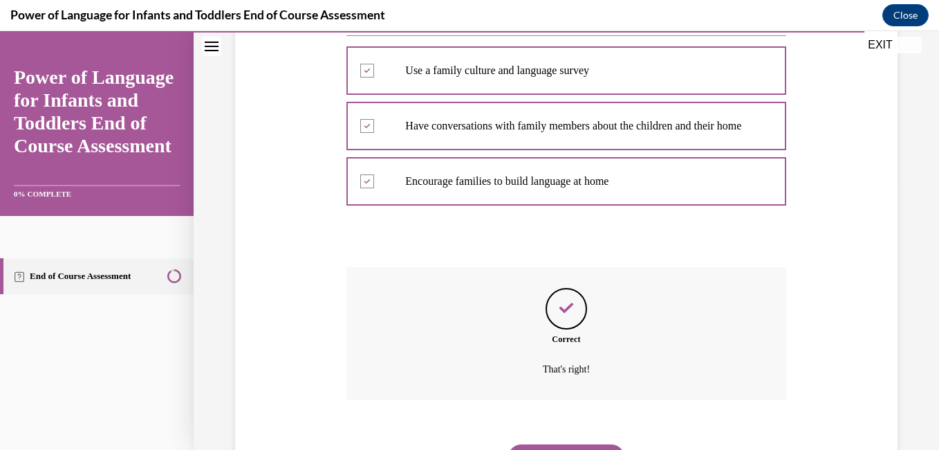
scroll to position [350, 0]
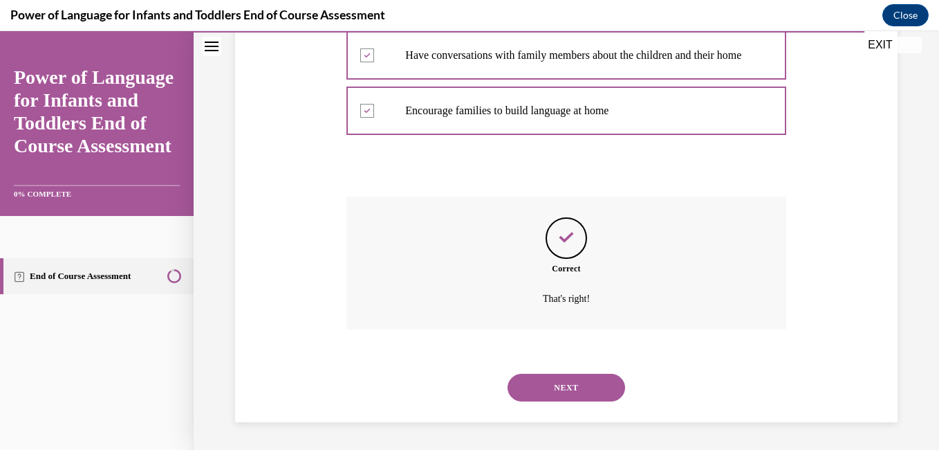
click at [568, 398] on button "NEXT" at bounding box center [567, 387] width 118 height 28
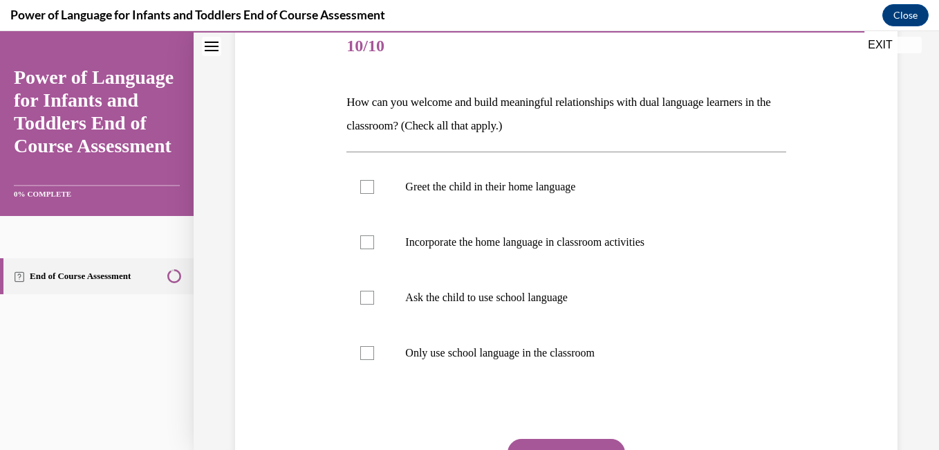
scroll to position [174, 0]
click at [599, 201] on label "Greet the child in their home language" at bounding box center [565, 185] width 439 height 55
click at [374, 192] on input "Greet the child in their home language" at bounding box center [367, 185] width 14 height 14
checkbox input "true"
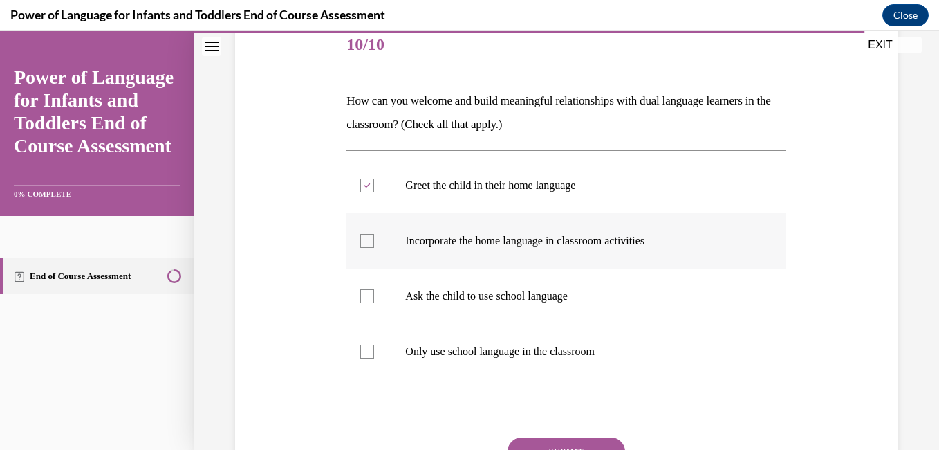
click at [613, 256] on label "Incorporate the home language in classroom activities" at bounding box center [565, 240] width 439 height 55
click at [374, 248] on input "Incorporate the home language in classroom activities" at bounding box center [367, 241] width 14 height 14
checkbox input "true"
click at [600, 312] on label "Ask the child to use school language" at bounding box center [565, 295] width 439 height 55
click at [374, 303] on input "Ask the child to use school language" at bounding box center [367, 296] width 14 height 14
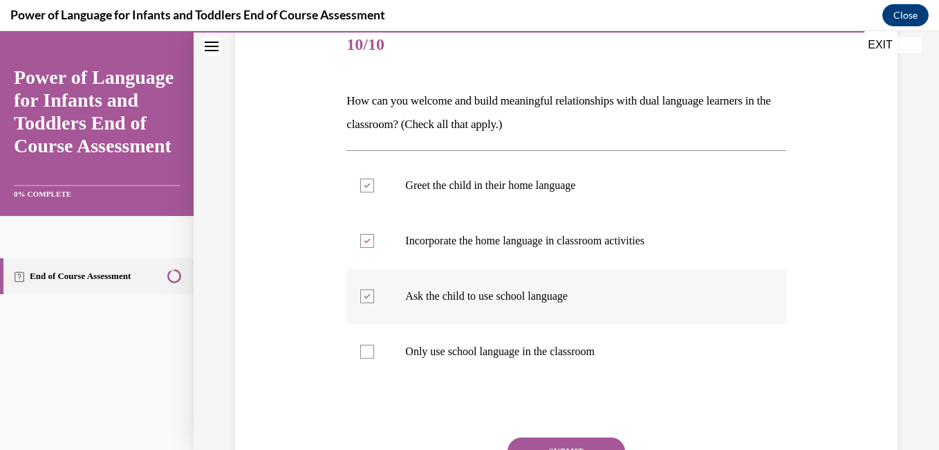
click at [600, 312] on label "Ask the child to use school language" at bounding box center [565, 295] width 439 height 55
click at [374, 303] on input "Ask the child to use school language" at bounding box center [367, 296] width 14 height 14
checkbox input "false"
click at [579, 437] on button "SUBMIT" at bounding box center [567, 451] width 118 height 28
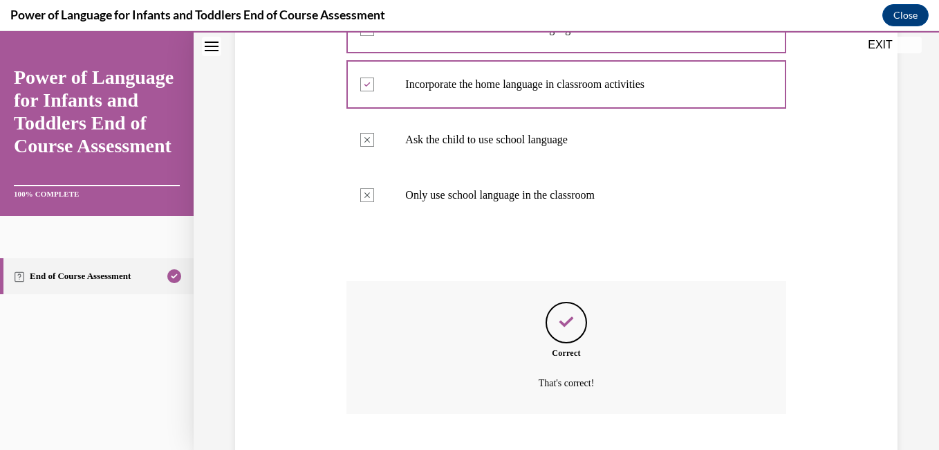
scroll to position [415, 0]
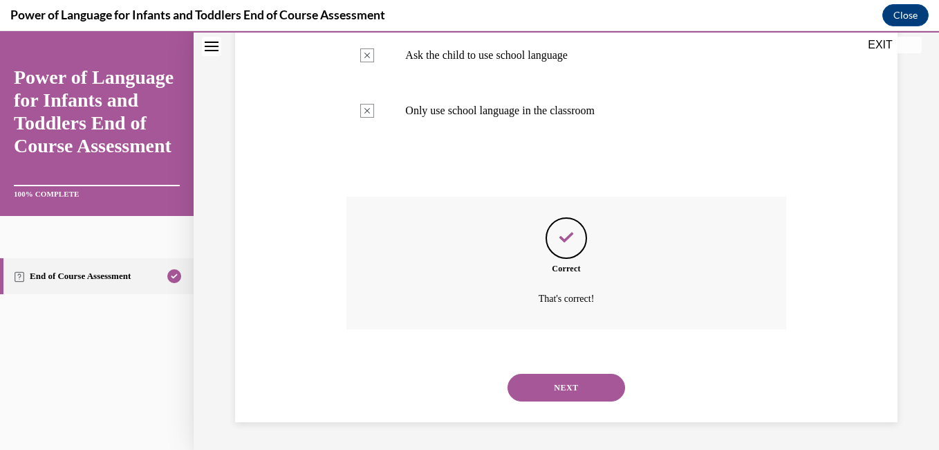
click at [561, 380] on button "NEXT" at bounding box center [567, 387] width 118 height 28
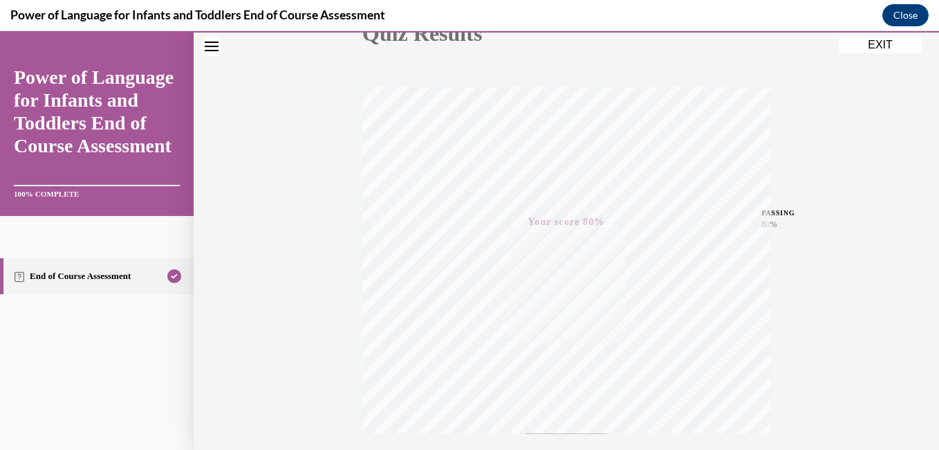
scroll to position [175, 0]
click at [898, 45] on button "EXIT" at bounding box center [880, 45] width 83 height 17
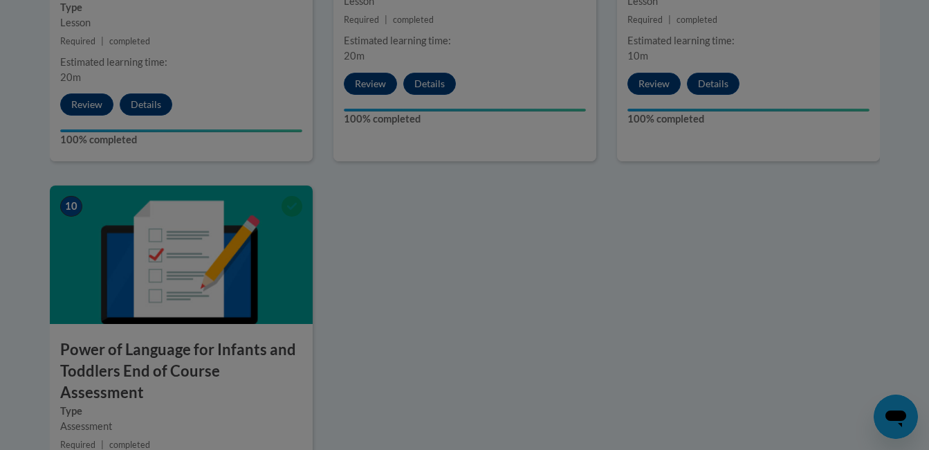
scroll to position [1871, 0]
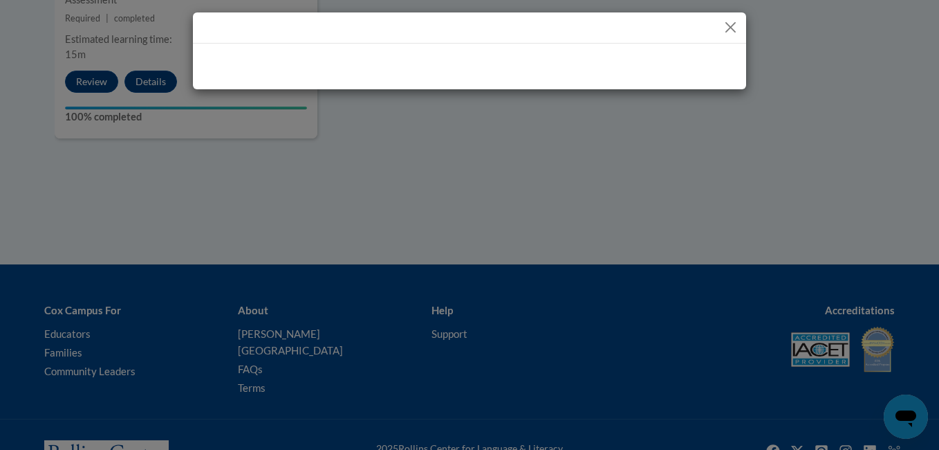
drag, startPoint x: 934, startPoint y: 349, endPoint x: 938, endPoint y: 265, distance: 83.8
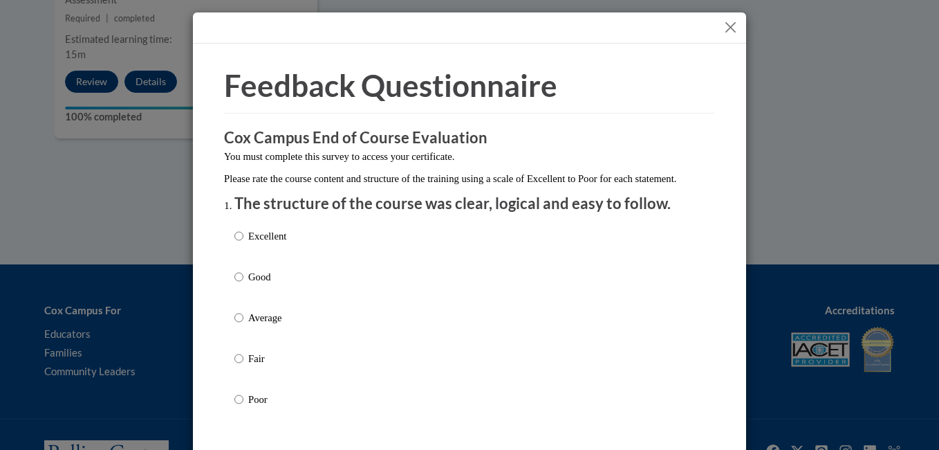
click at [267, 284] on p "Good" at bounding box center [267, 276] width 38 height 15
click at [243, 284] on input "Good" at bounding box center [238, 276] width 9 height 15
radio input "true"
click at [722, 26] on button "Close" at bounding box center [730, 27] width 17 height 17
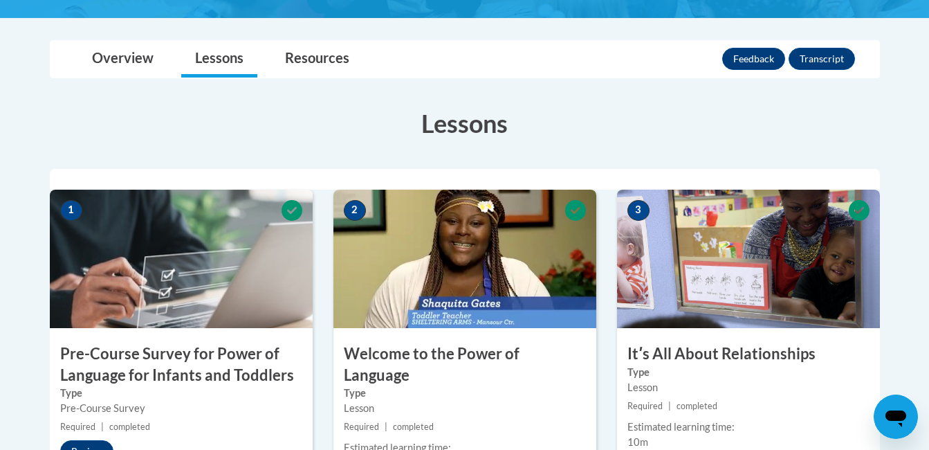
scroll to position [181, 0]
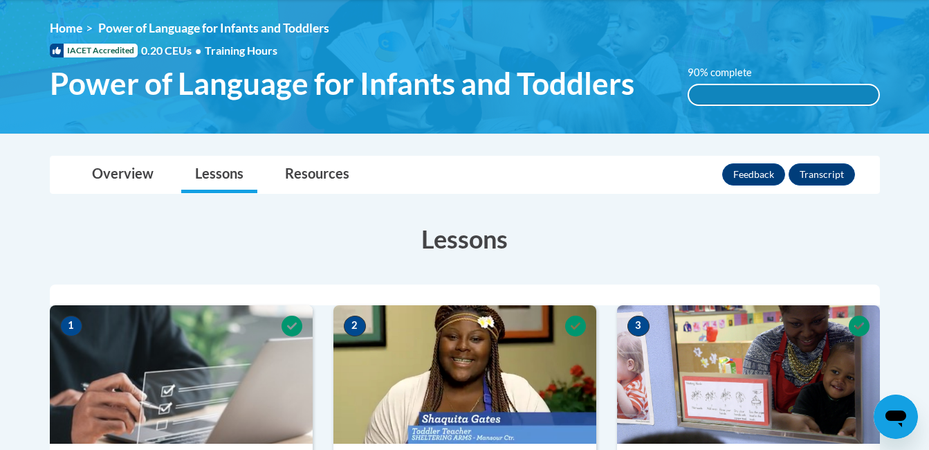
drag, startPoint x: 932, startPoint y: 86, endPoint x: 916, endPoint y: 98, distance: 19.9
click at [916, 98] on img at bounding box center [464, 66] width 929 height 133
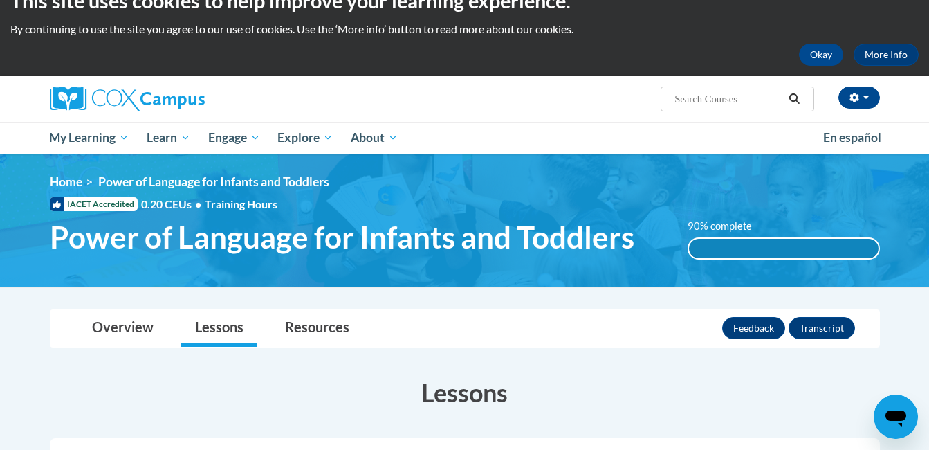
scroll to position [35, 0]
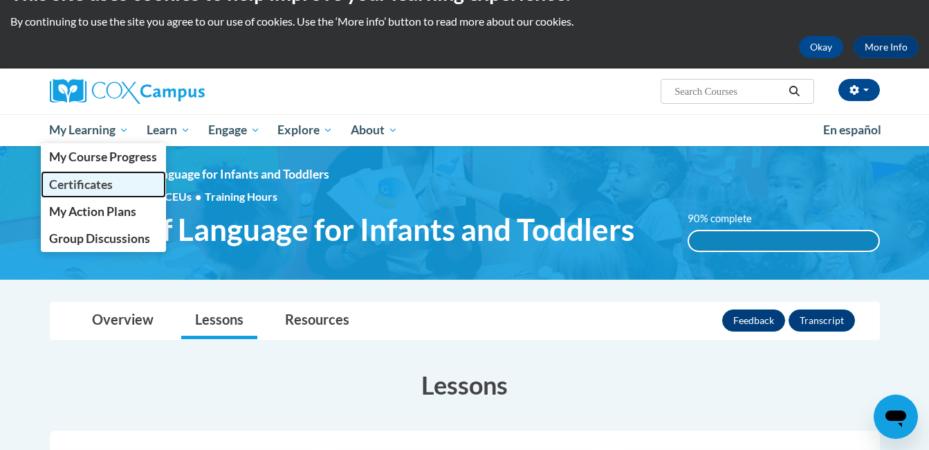
click at [98, 181] on span "Certificates" at bounding box center [81, 184] width 64 height 15
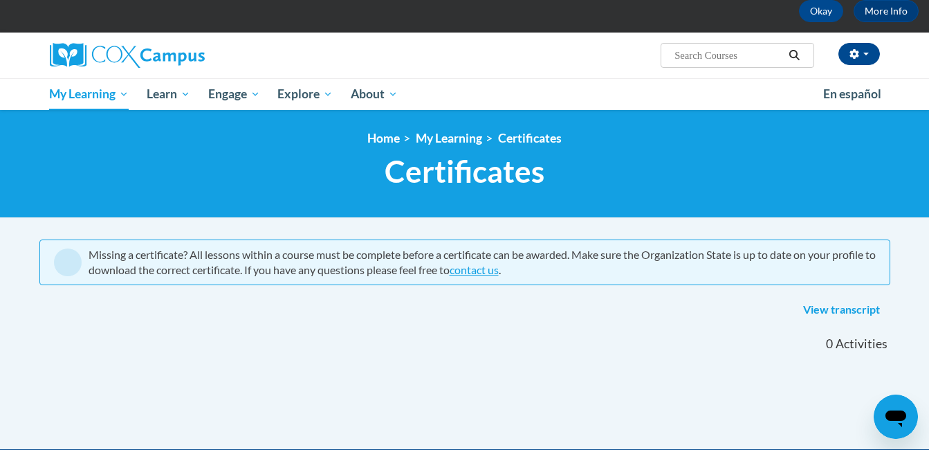
scroll to position [63, 0]
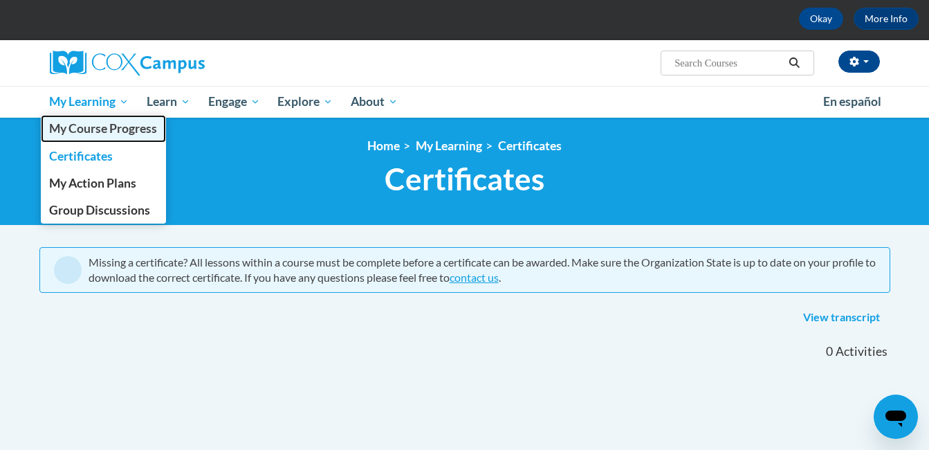
click at [101, 127] on span "My Course Progress" at bounding box center [103, 128] width 108 height 15
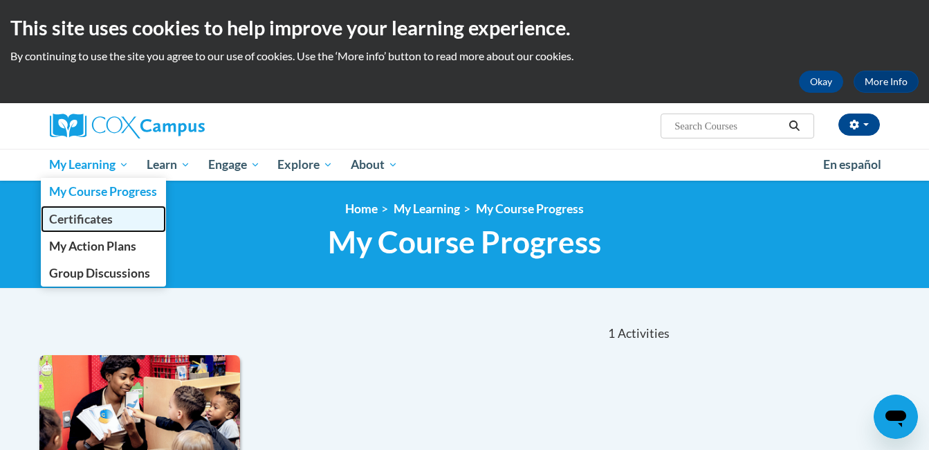
click at [83, 219] on span "Certificates" at bounding box center [81, 219] width 64 height 15
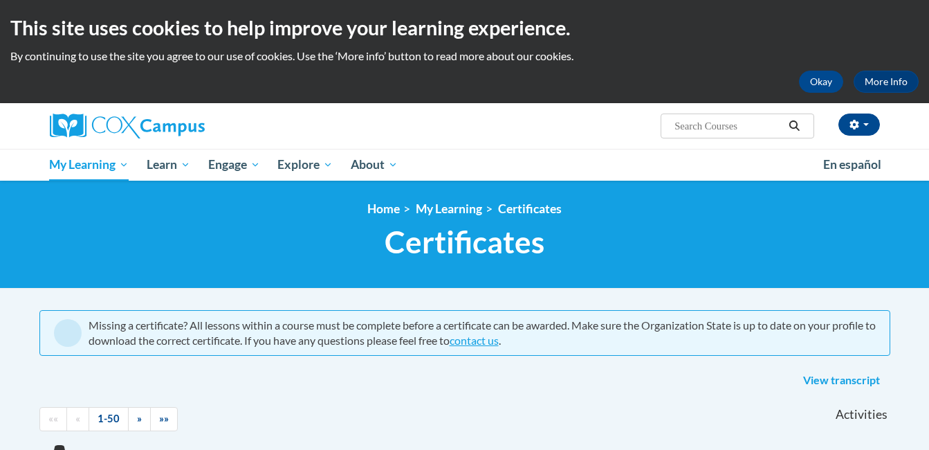
click at [680, 32] on h2 "This site uses cookies to help improve your learning experience." at bounding box center [464, 28] width 908 height 28
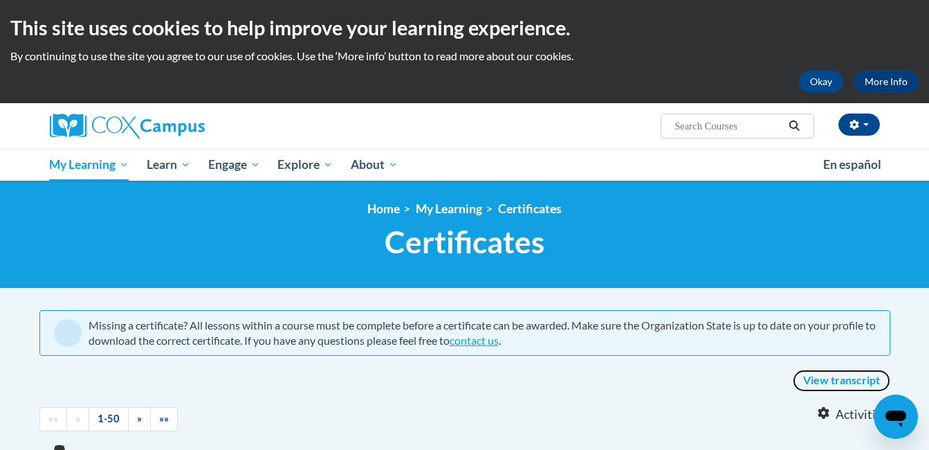
click at [836, 380] on link "View transcript" at bounding box center [842, 380] width 98 height 22
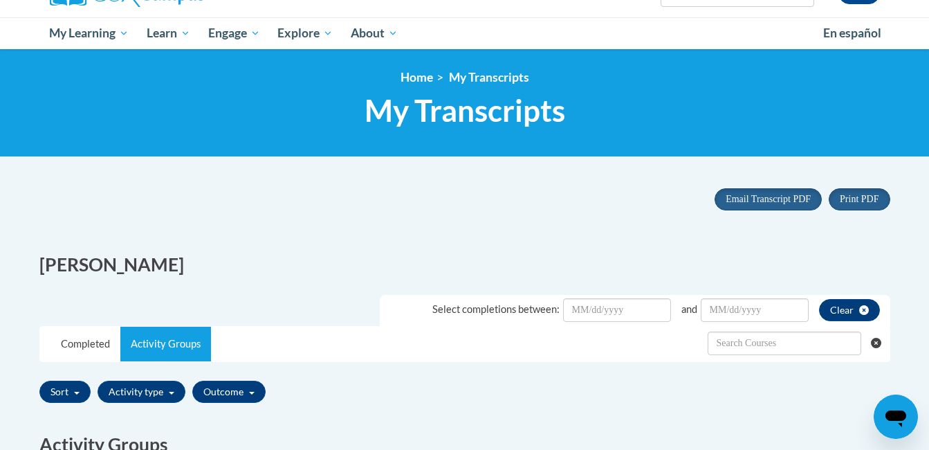
click at [923, 241] on body "This site uses cookies to help improve your learning experience. By continuing …" at bounding box center [464, 336] width 929 height 934
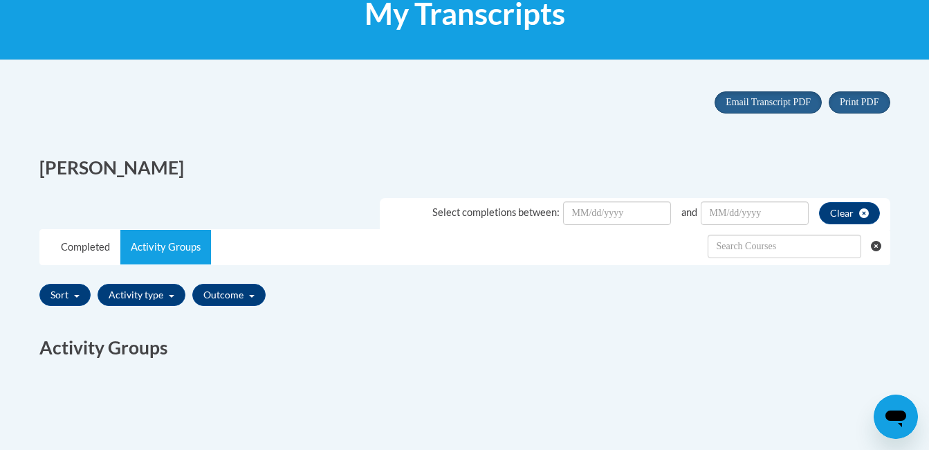
click at [921, 239] on body "This site uses cookies to help improve your learning experience. By continuing …" at bounding box center [464, 239] width 929 height 934
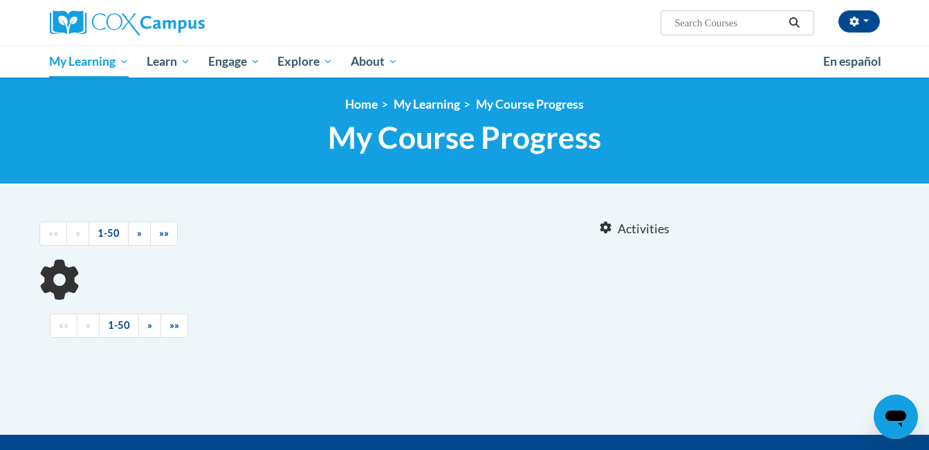
click at [737, 167] on body "Emoni Lewis (Eastern Daylight Time GMT-0400 ) My Profile Inbox My Transcripts L…" at bounding box center [464, 339] width 929 height 681
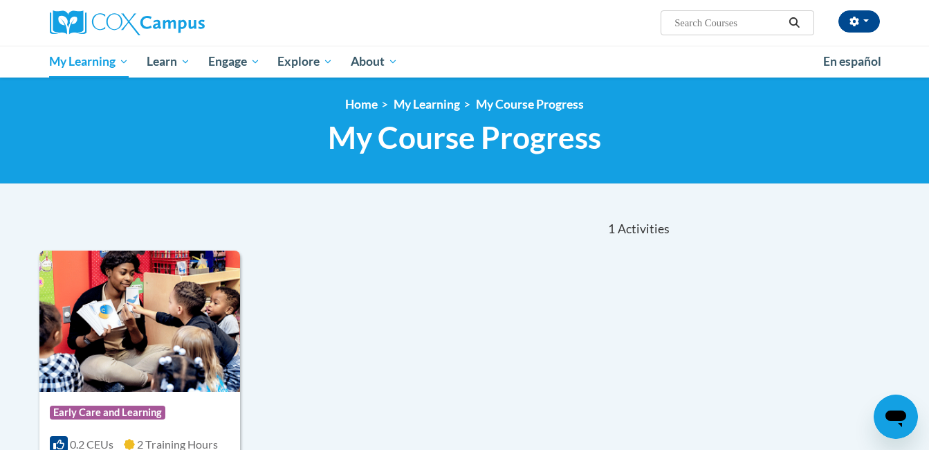
scroll to position [23, 0]
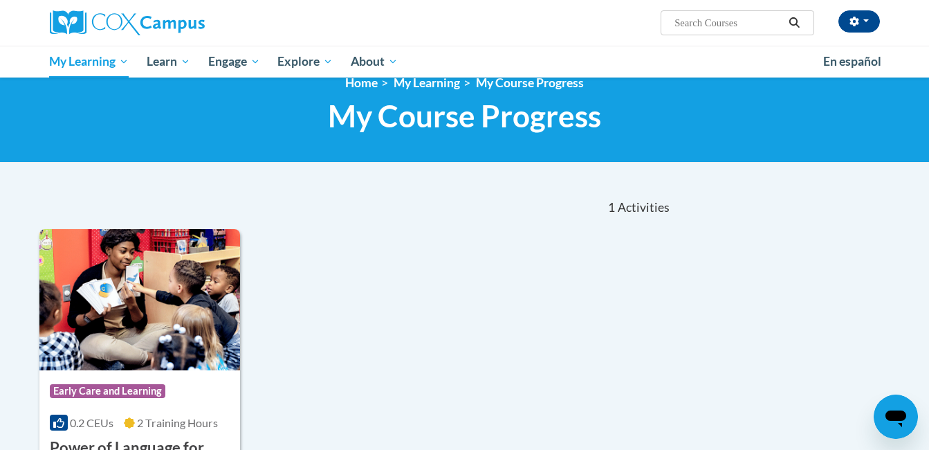
drag, startPoint x: 698, startPoint y: 107, endPoint x: 418, endPoint y: 156, distance: 284.4
click at [668, 101] on h1 "My Course Progress New Page_My Course Progress" at bounding box center [464, 116] width 851 height 37
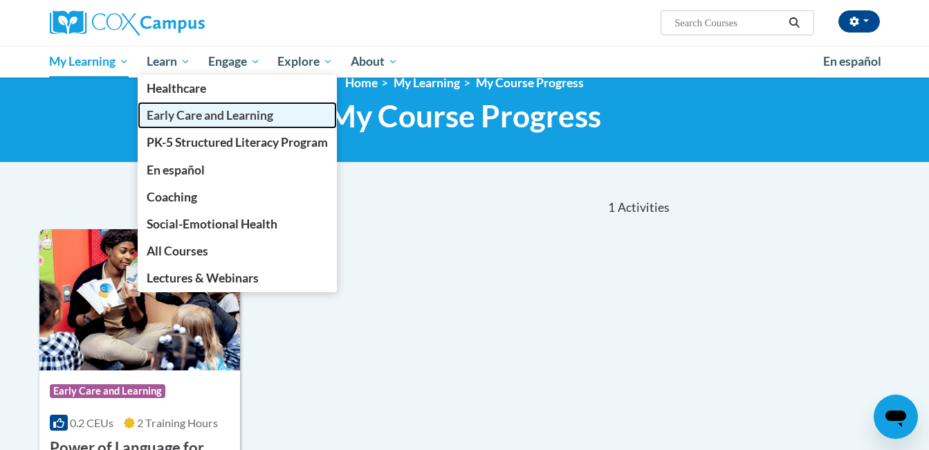
click at [174, 109] on span "Early Care and Learning" at bounding box center [210, 115] width 127 height 15
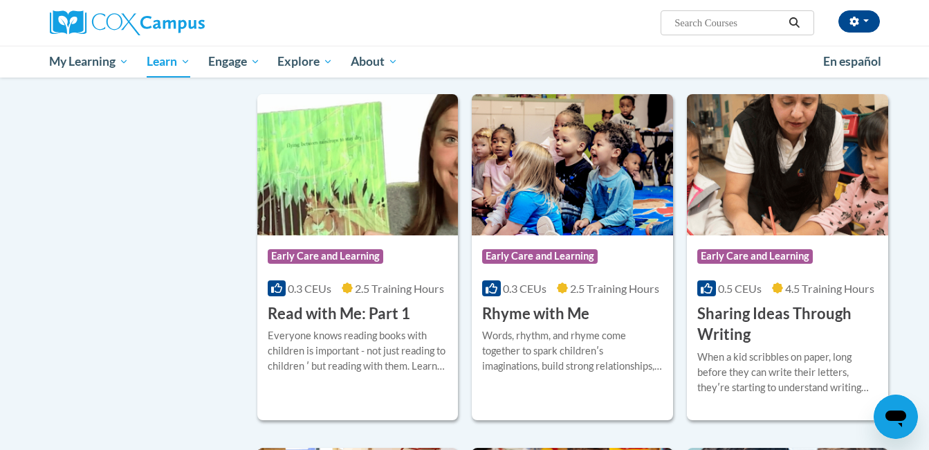
scroll to position [1492, 0]
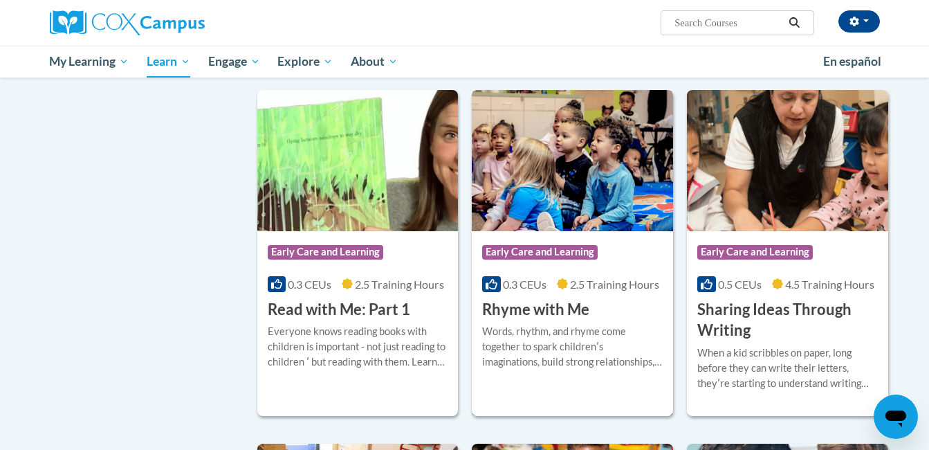
click at [537, 320] on h3 "Rhyme with Me" at bounding box center [535, 309] width 107 height 21
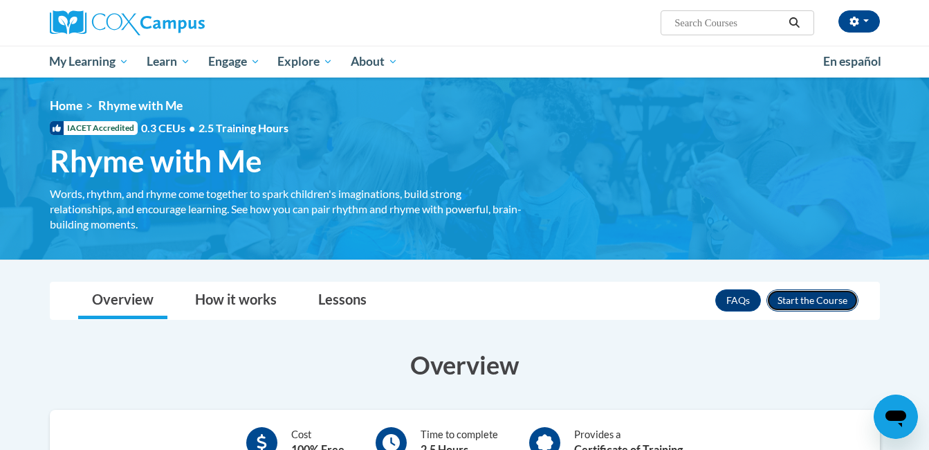
click at [804, 295] on button "Enroll" at bounding box center [812, 300] width 92 height 22
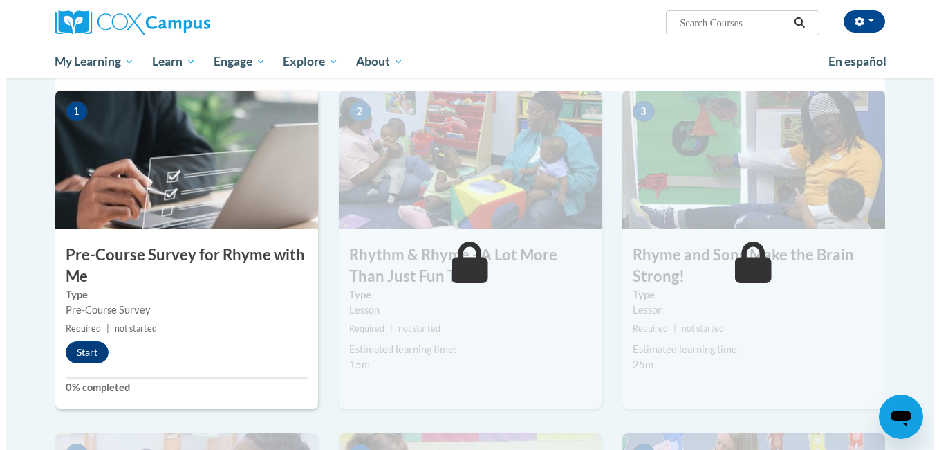
scroll to position [294, 0]
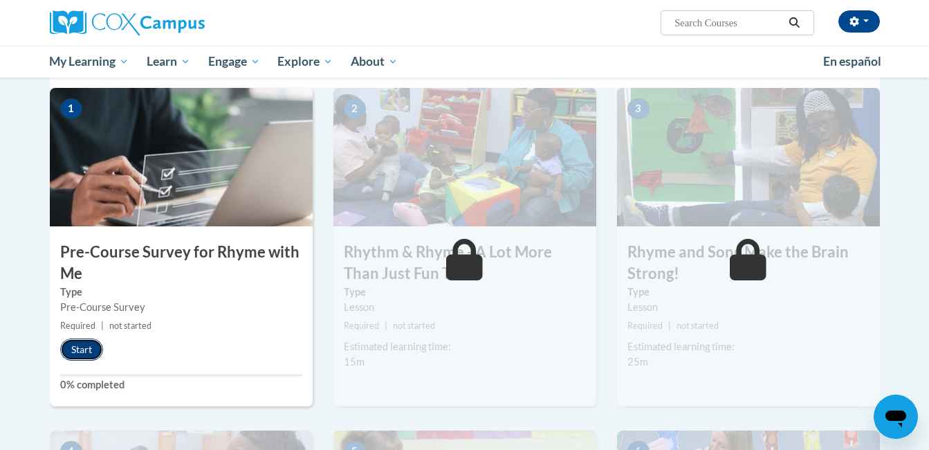
click at [84, 347] on button "Start" at bounding box center [81, 349] width 43 height 22
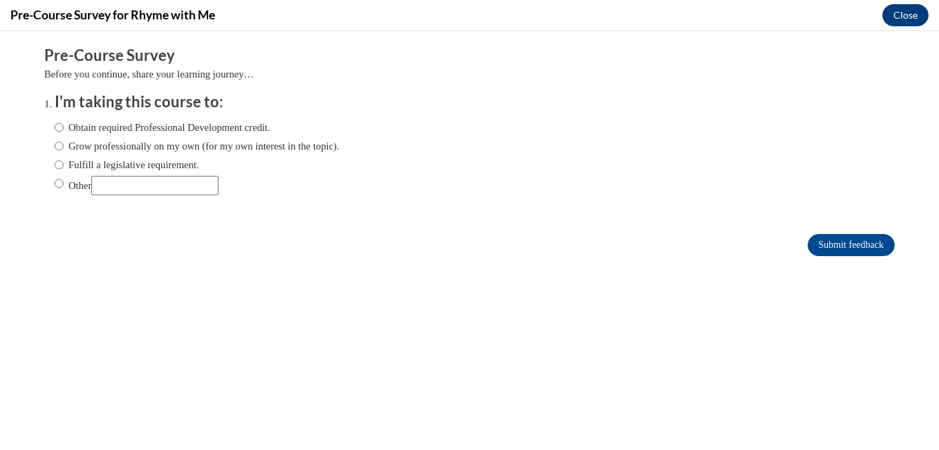
scroll to position [0, 0]
click at [131, 128] on label "Obtain required Professional Development credit." at bounding box center [163, 127] width 216 height 15
click at [64, 128] on input "Obtain required Professional Development credit." at bounding box center [59, 127] width 9 height 15
radio input "true"
click at [846, 234] on input "Submit feedback" at bounding box center [851, 245] width 87 height 22
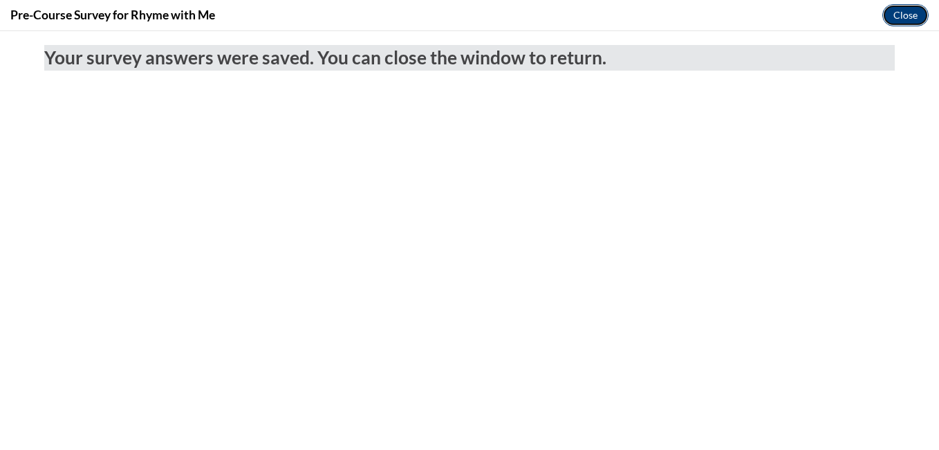
click at [915, 10] on button "Close" at bounding box center [905, 15] width 46 height 22
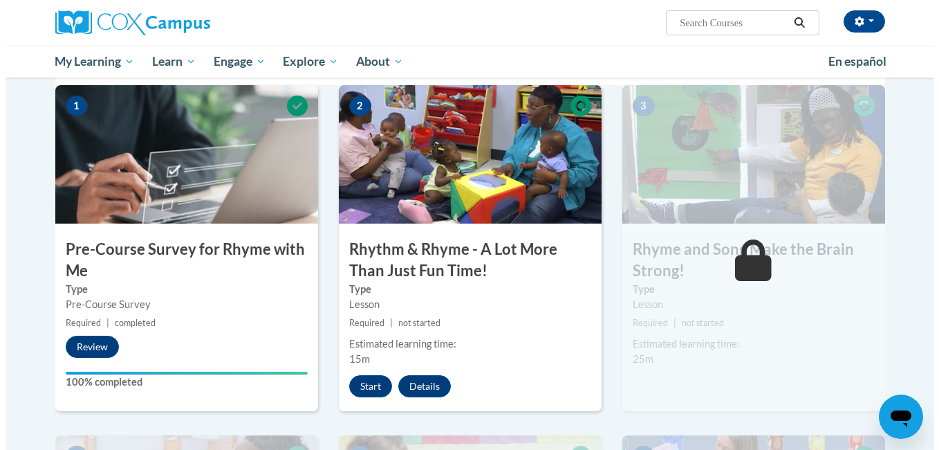
scroll to position [305, 0]
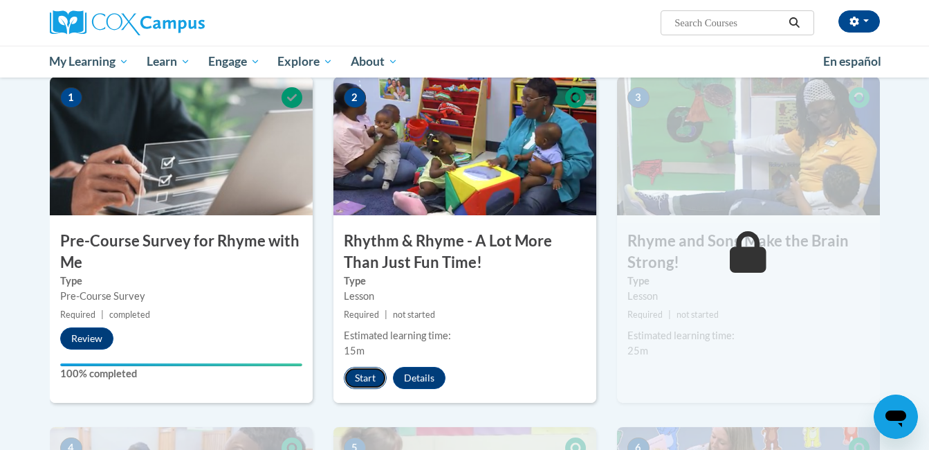
click at [363, 378] on button "Start" at bounding box center [365, 378] width 43 height 22
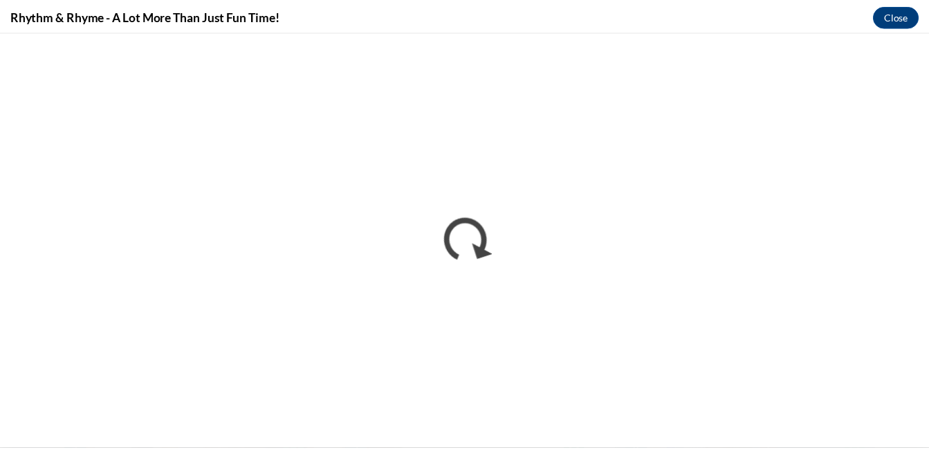
scroll to position [0, 0]
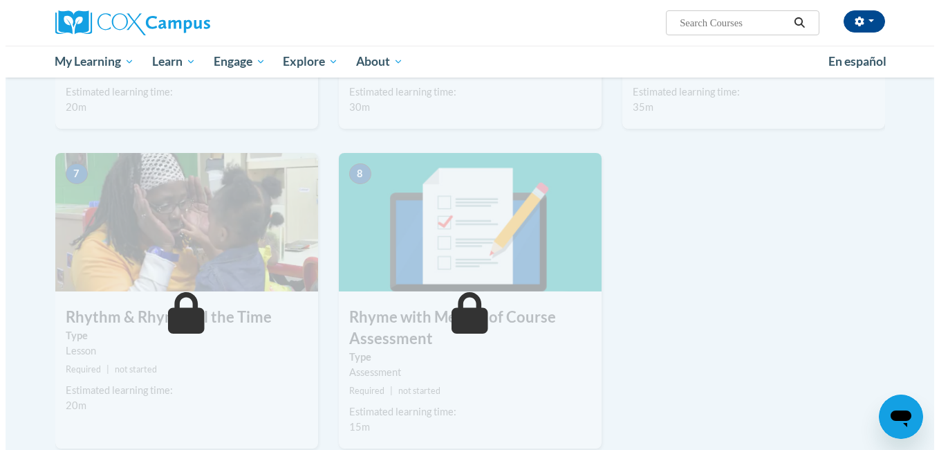
scroll to position [575, 0]
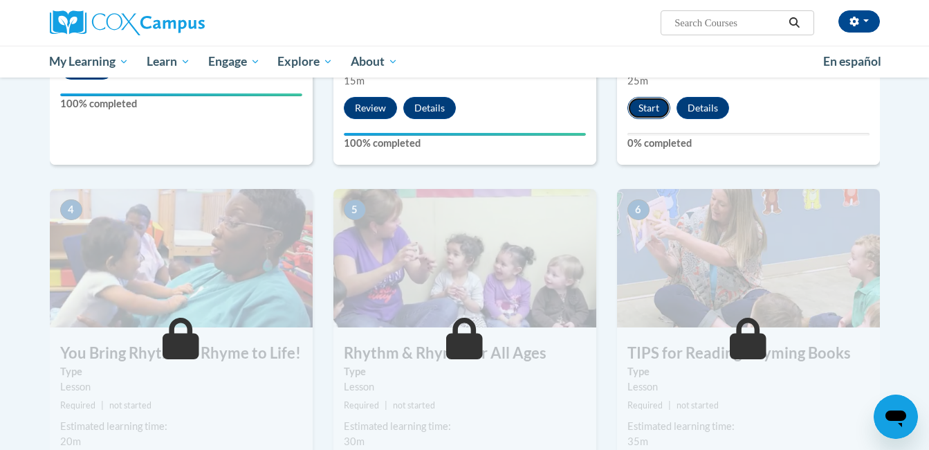
click at [636, 108] on button "Start" at bounding box center [648, 108] width 43 height 22
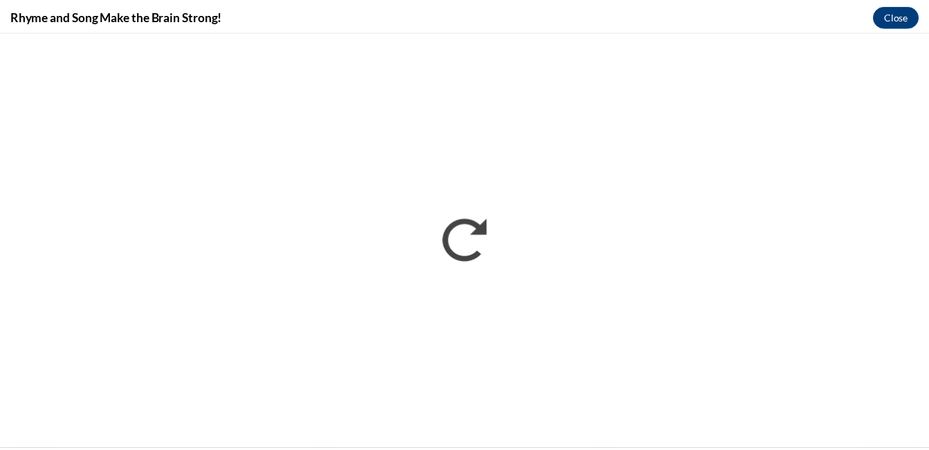
scroll to position [0, 0]
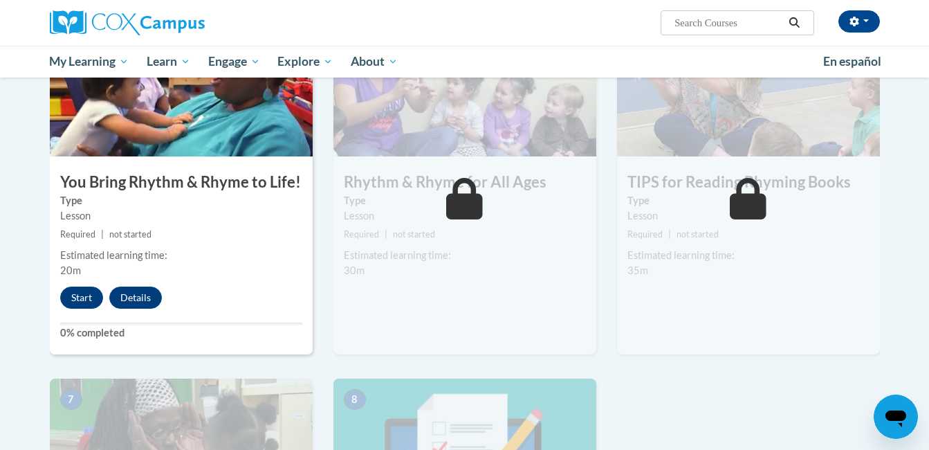
click at [89, 284] on div "4 You Bring Rhythm & Rhyme to Life! Type Lesson Required | not started Estimate…" at bounding box center [181, 186] width 263 height 336
click at [89, 295] on button "Start" at bounding box center [81, 297] width 43 height 22
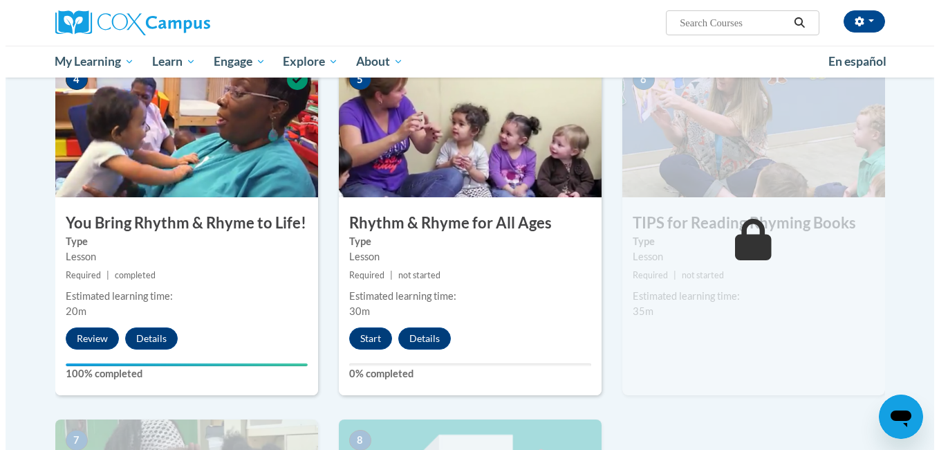
scroll to position [669, 0]
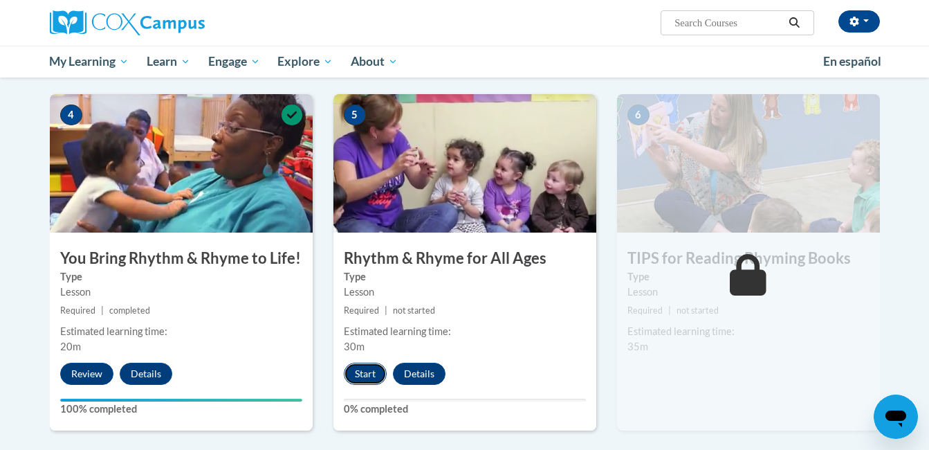
click at [368, 364] on button "Start" at bounding box center [365, 373] width 43 height 22
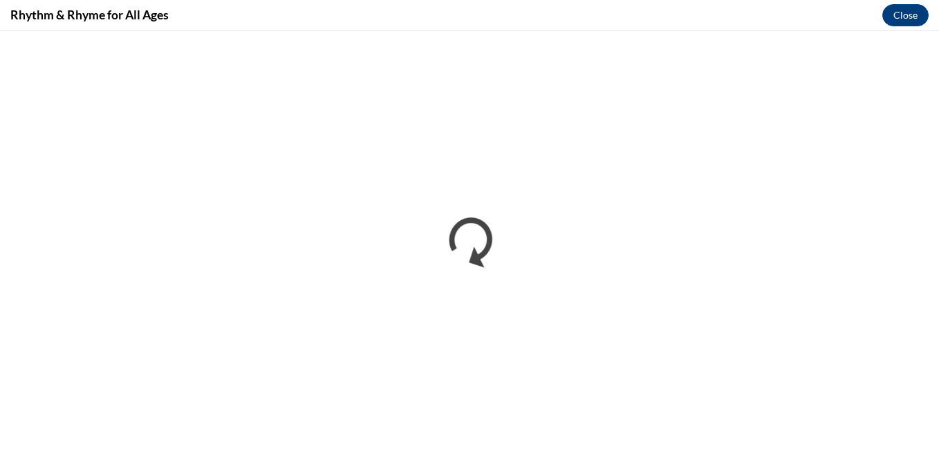
scroll to position [0, 0]
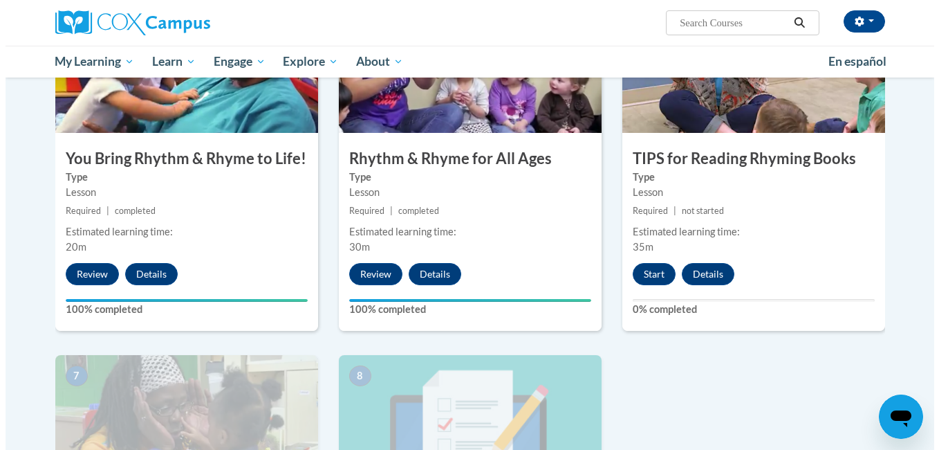
scroll to position [775, 0]
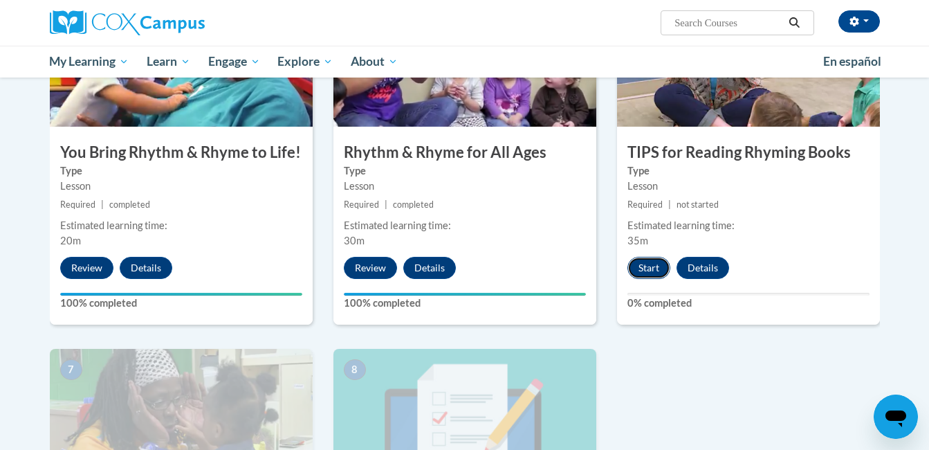
click at [647, 266] on button "Start" at bounding box center [648, 268] width 43 height 22
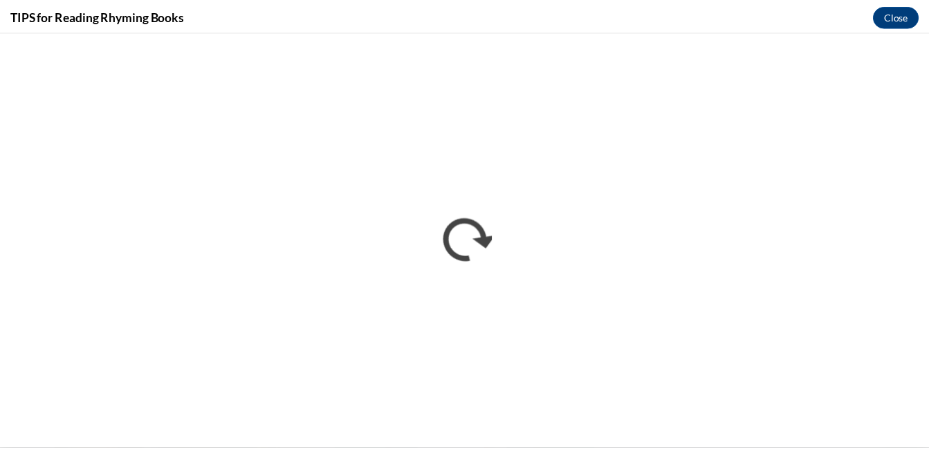
scroll to position [0, 0]
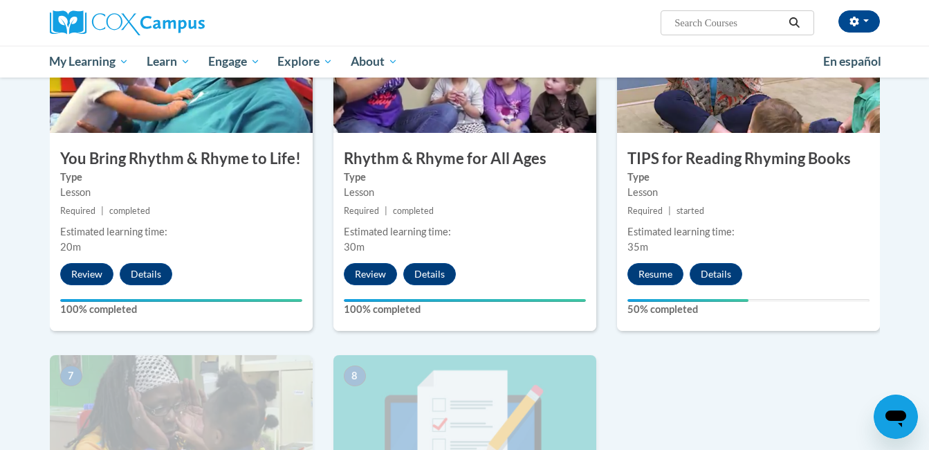
scroll to position [904, 0]
